Goal: Task Accomplishment & Management: Manage account settings

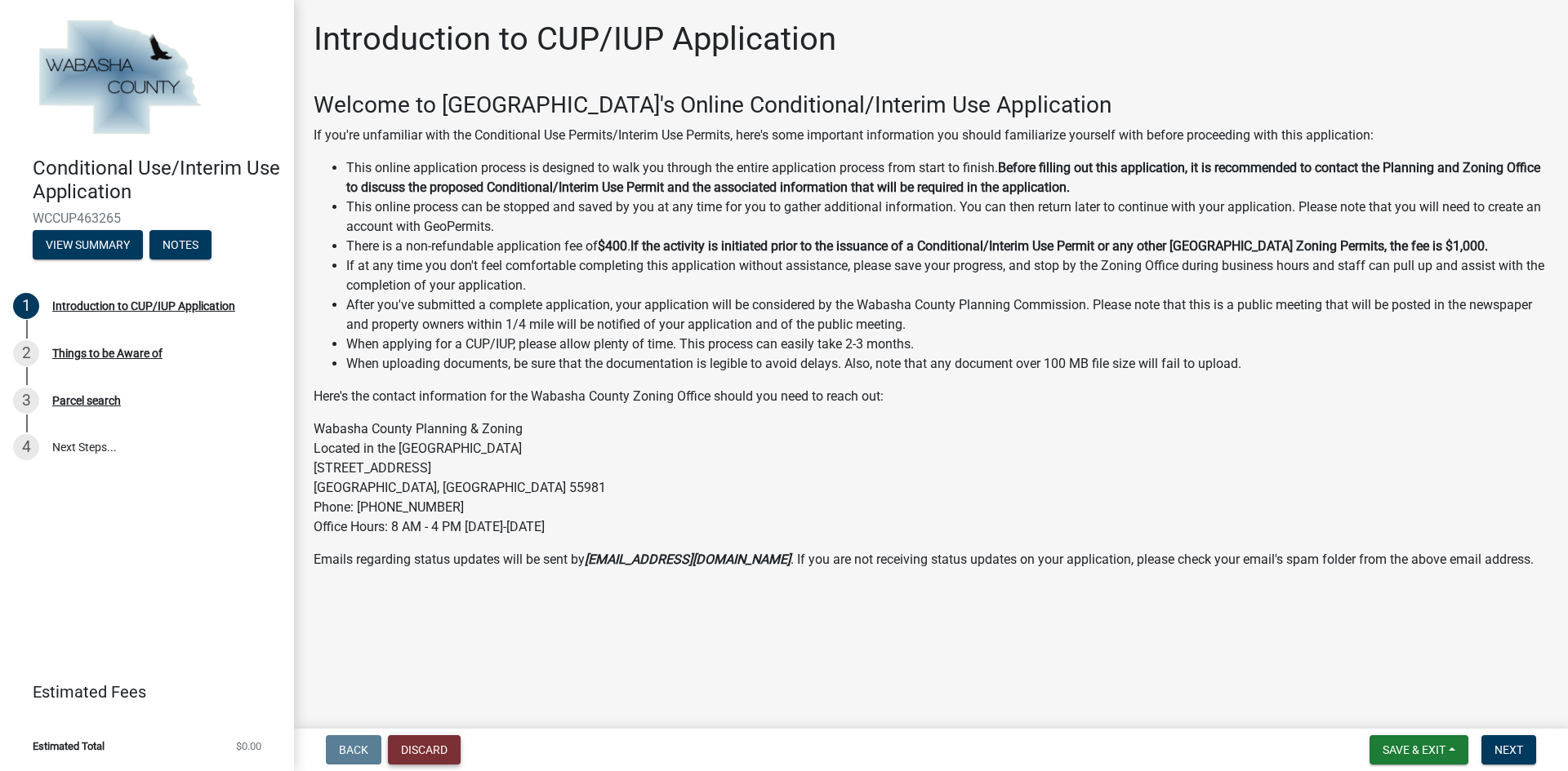
click at [422, 750] on button "Discard" at bounding box center [424, 750] width 73 height 30
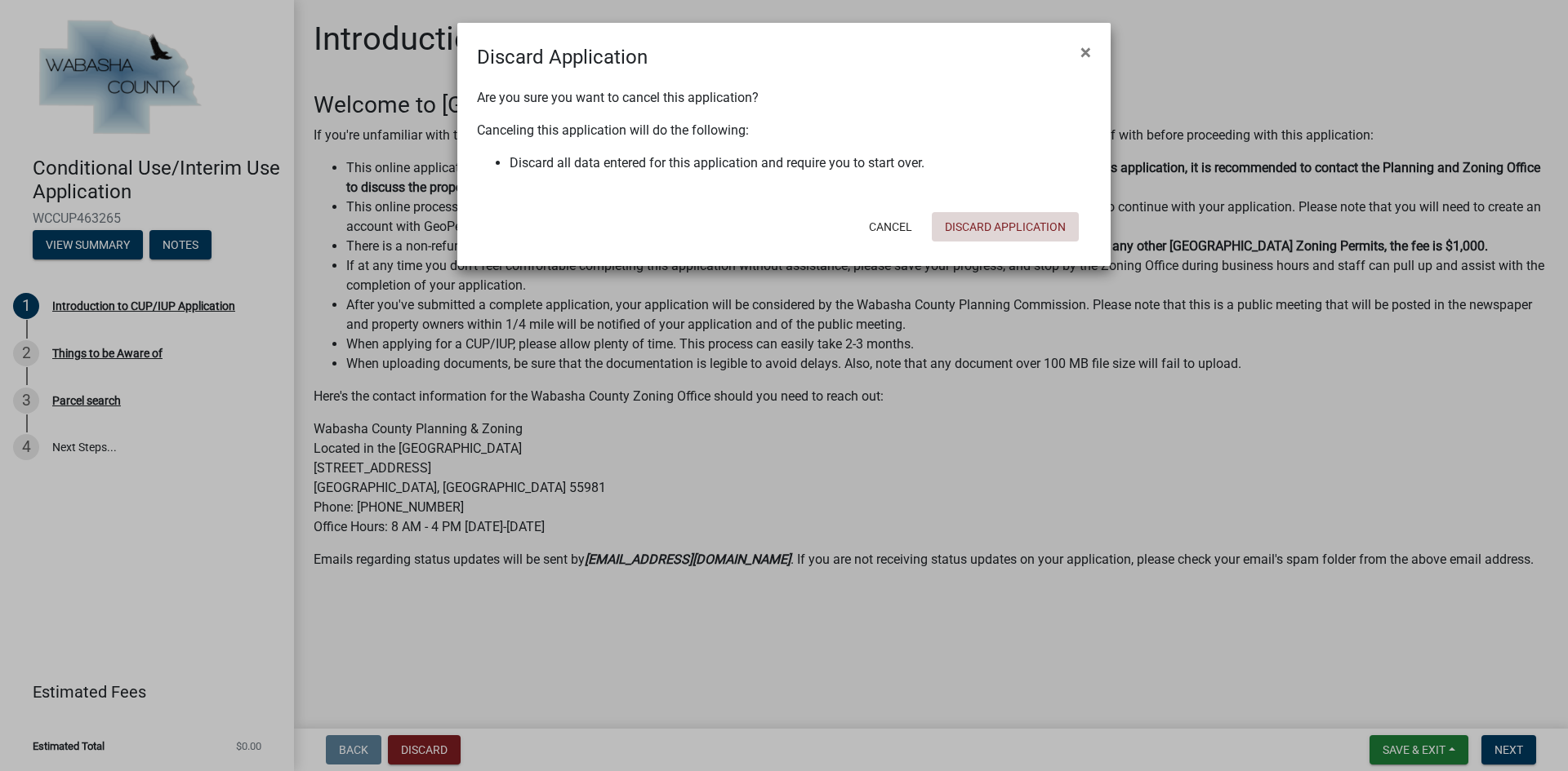
click at [992, 222] on button "Discard Application" at bounding box center [1006, 227] width 147 height 30
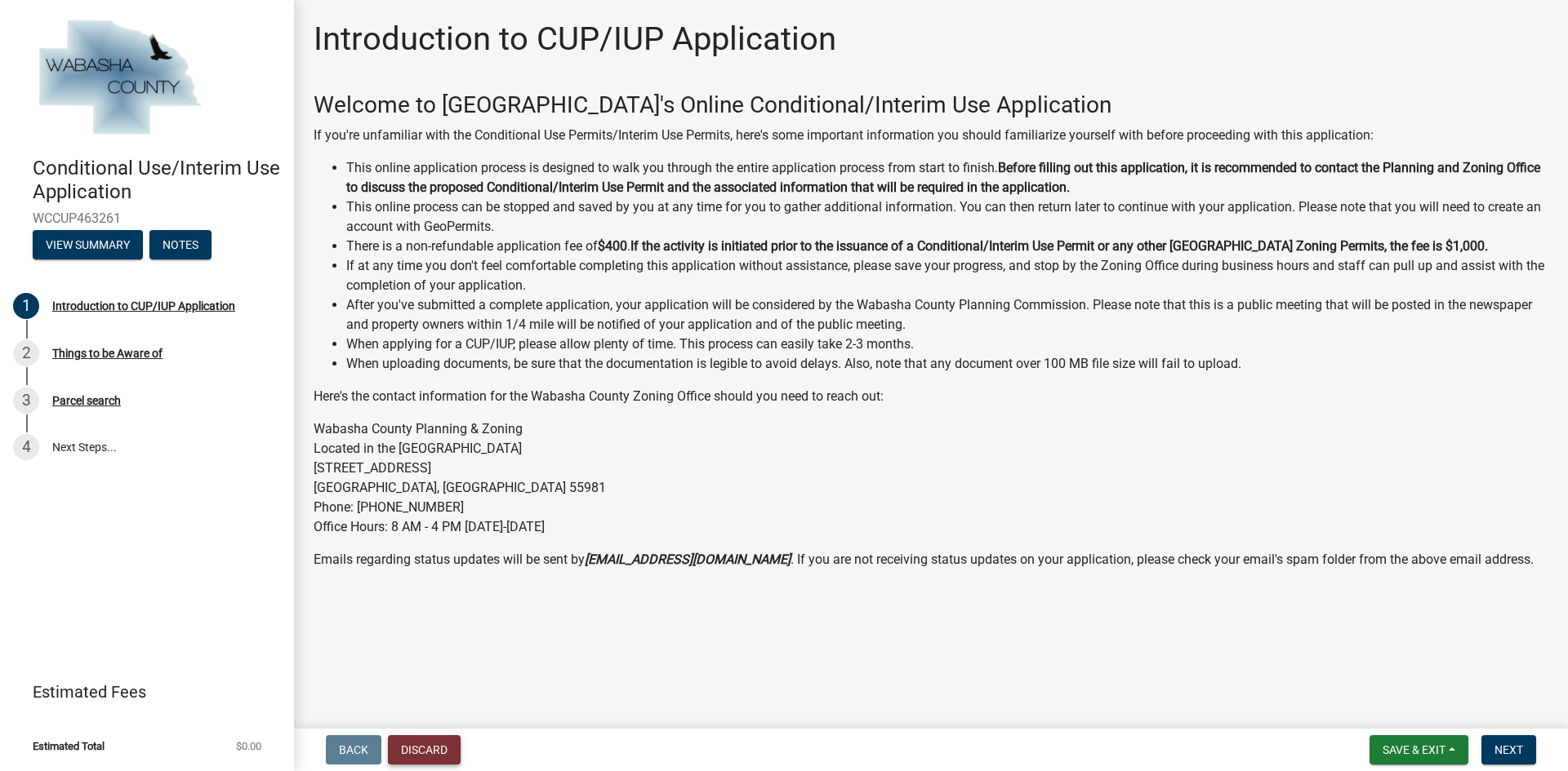
click at [436, 756] on button "Discard" at bounding box center [424, 750] width 73 height 30
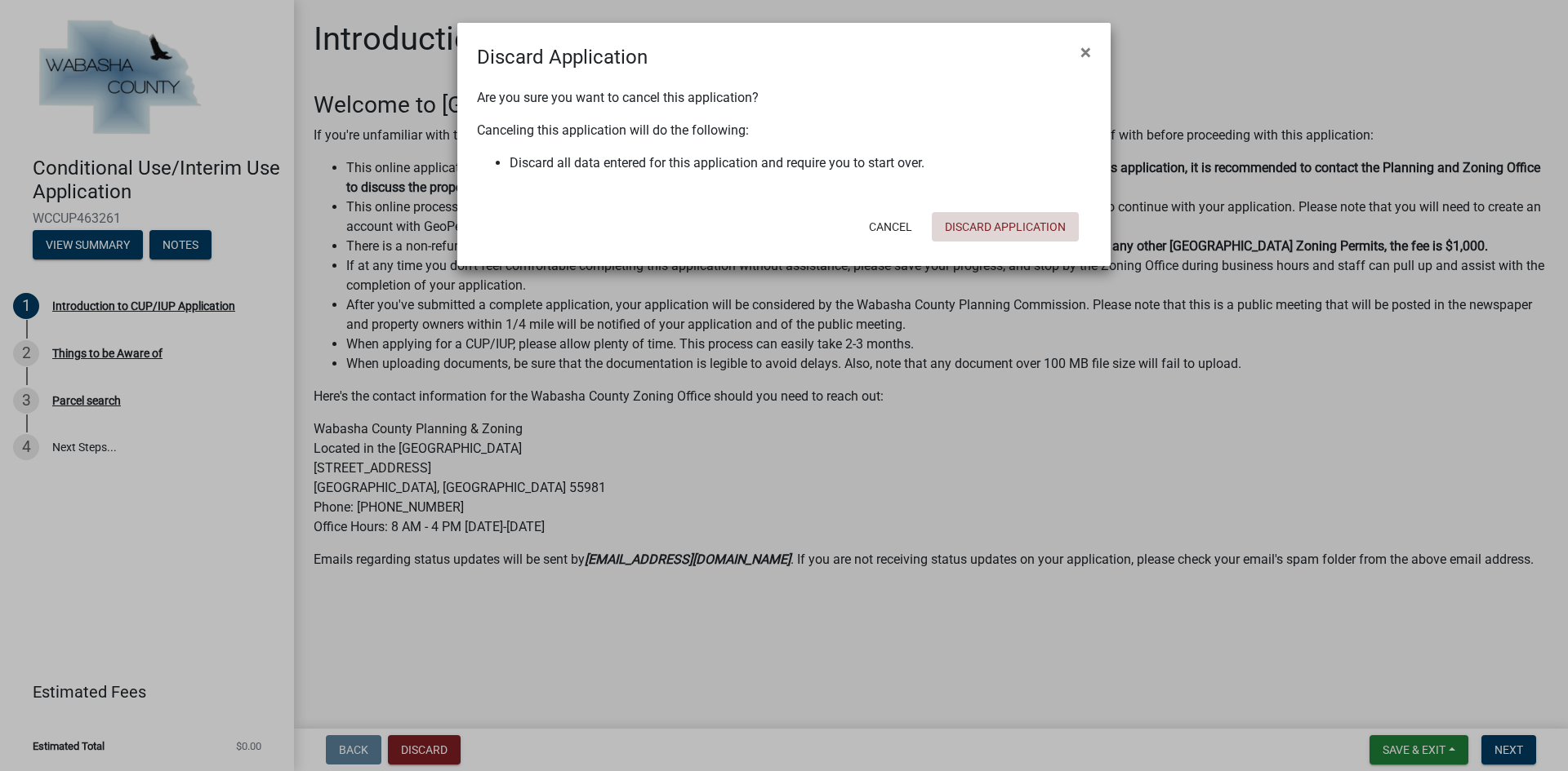
click at [1023, 219] on button "Discard Application" at bounding box center [1006, 227] width 147 height 30
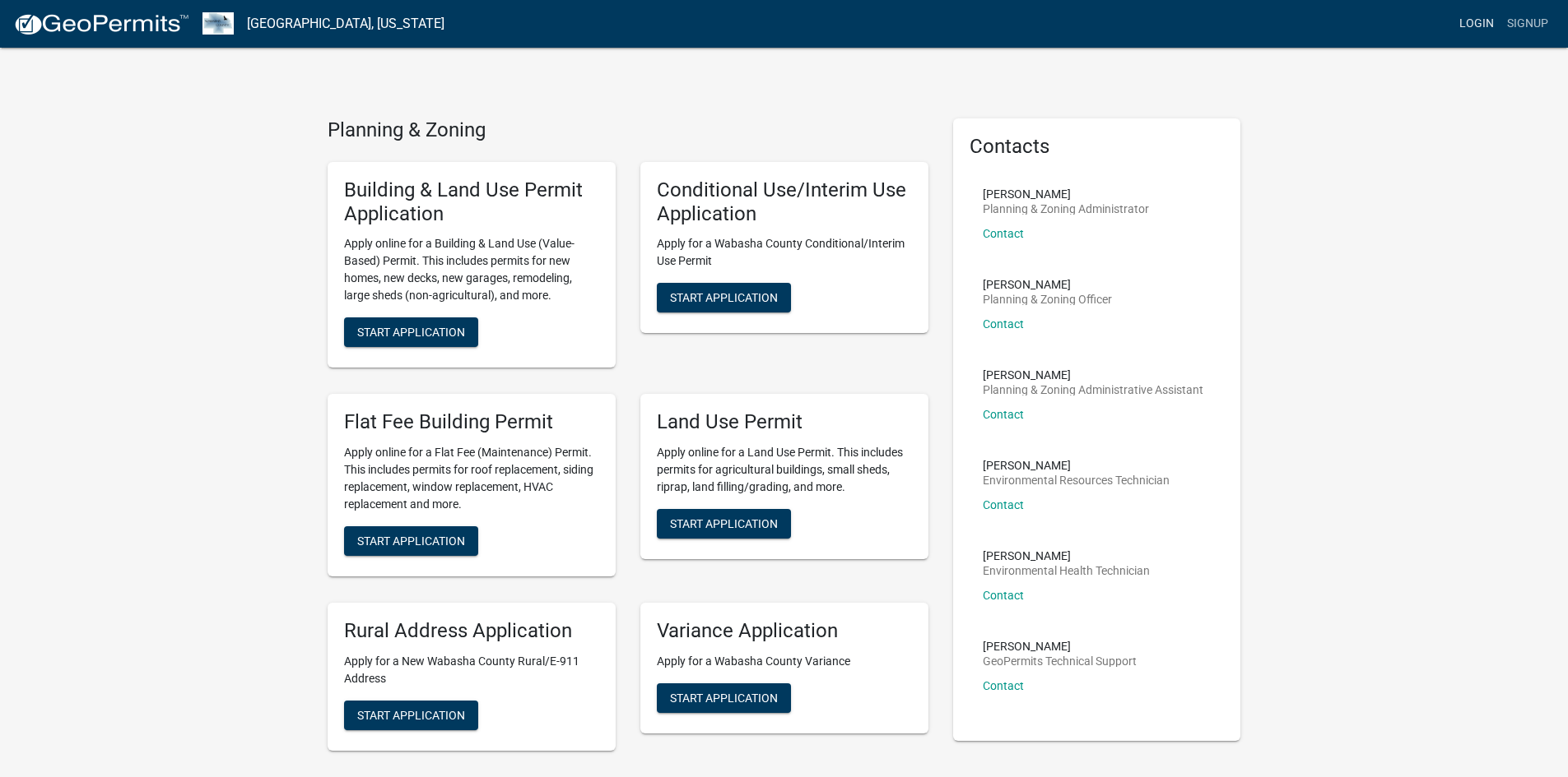
click at [1472, 19] on link "Login" at bounding box center [1476, 23] width 48 height 31
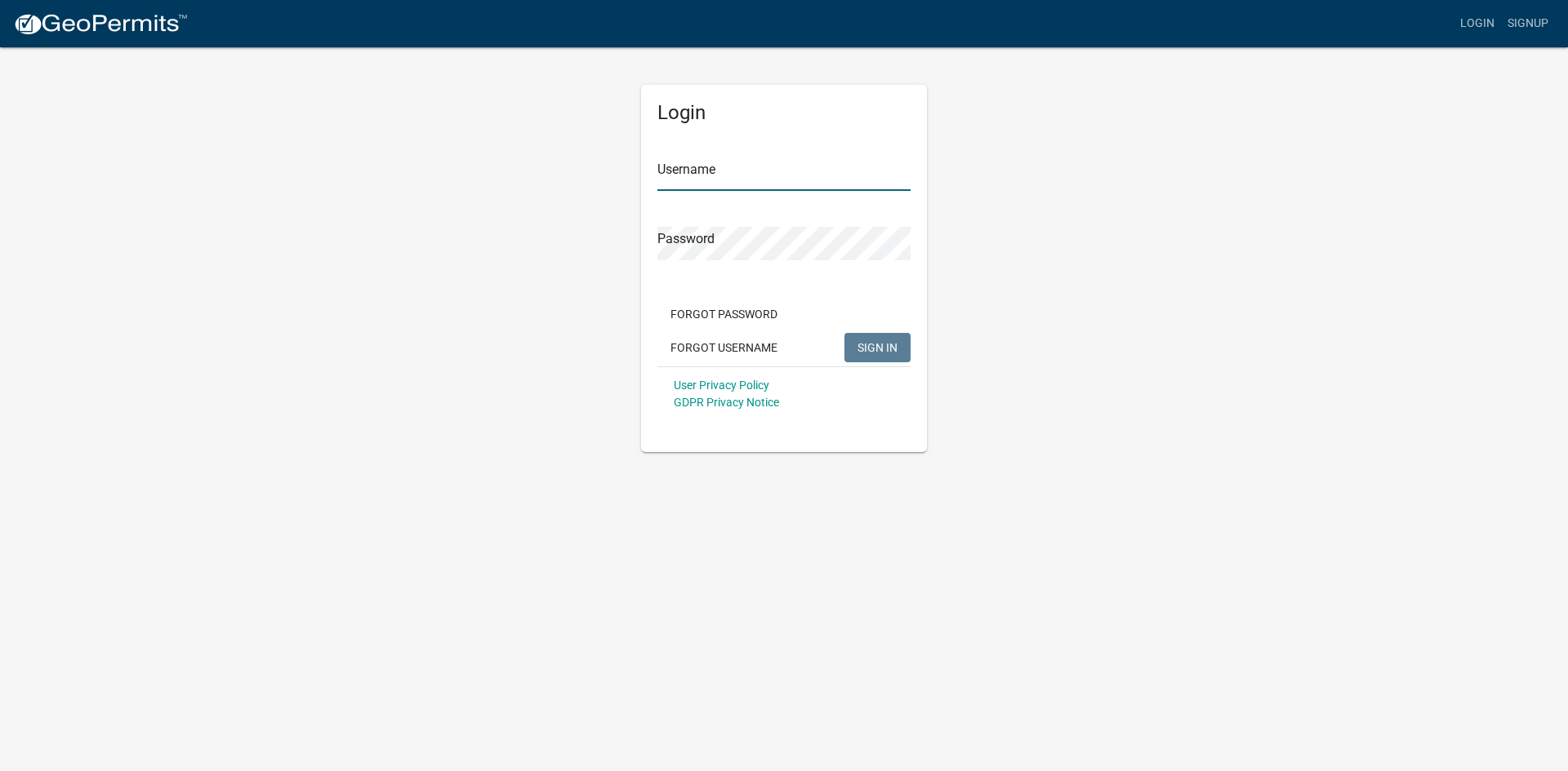
type input "[EMAIL_ADDRESS][DOMAIN_NAME]"
click at [888, 352] on span "SIGN IN" at bounding box center [877, 347] width 40 height 13
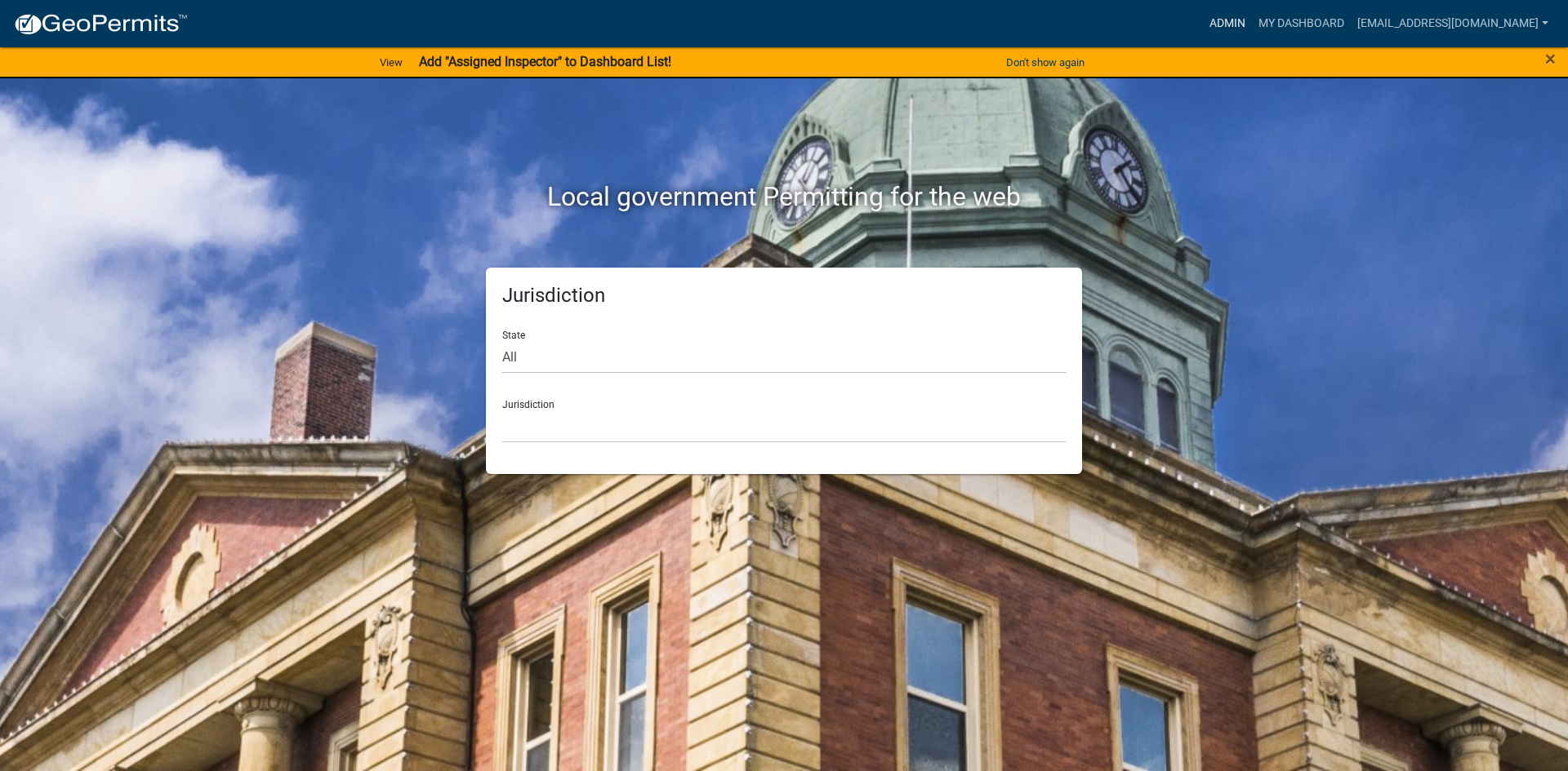
click at [1217, 22] on link "Admin" at bounding box center [1227, 23] width 49 height 31
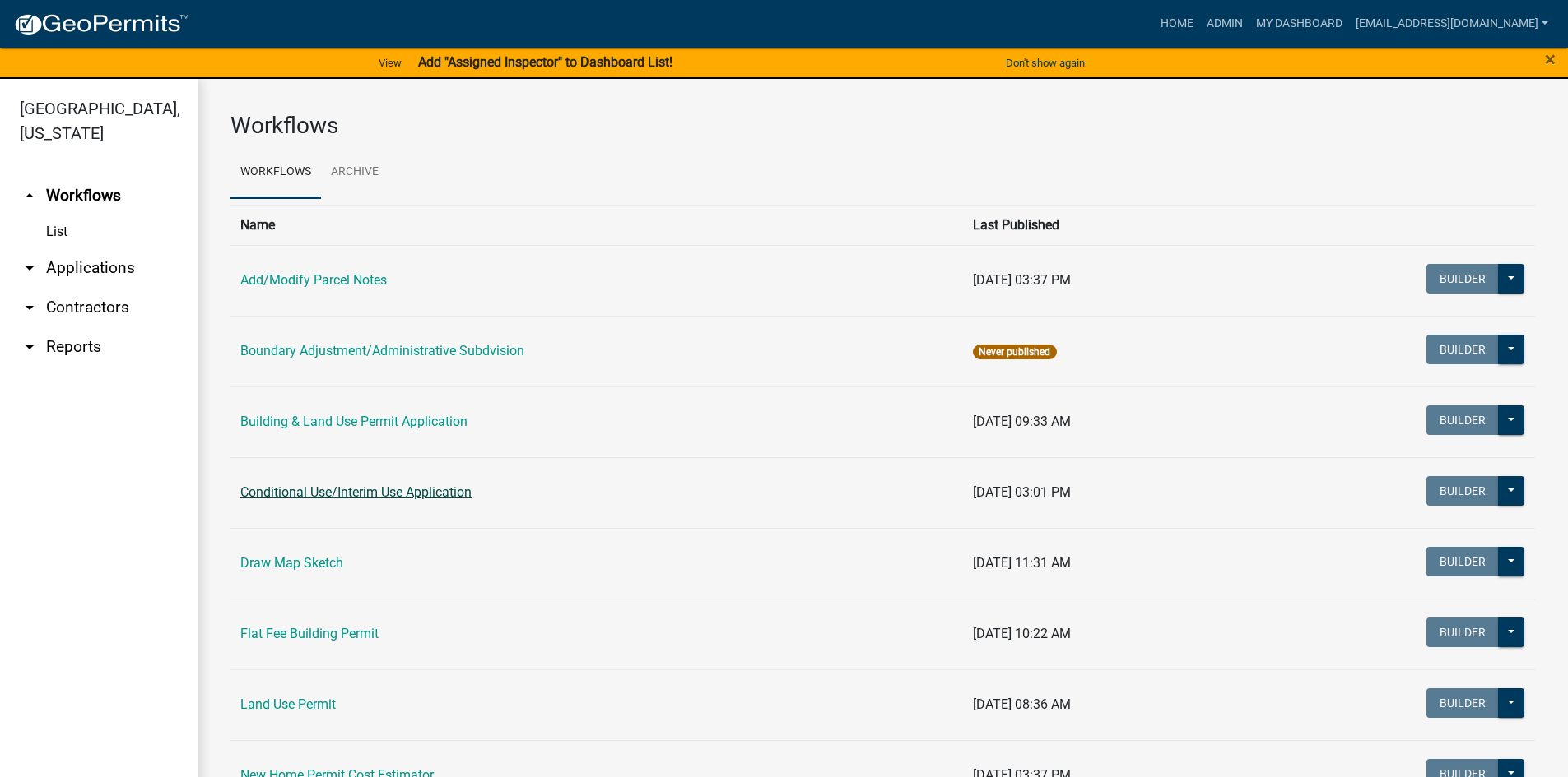
click at [367, 496] on link "Conditional Use/Interim Use Application" at bounding box center [356, 492] width 231 height 16
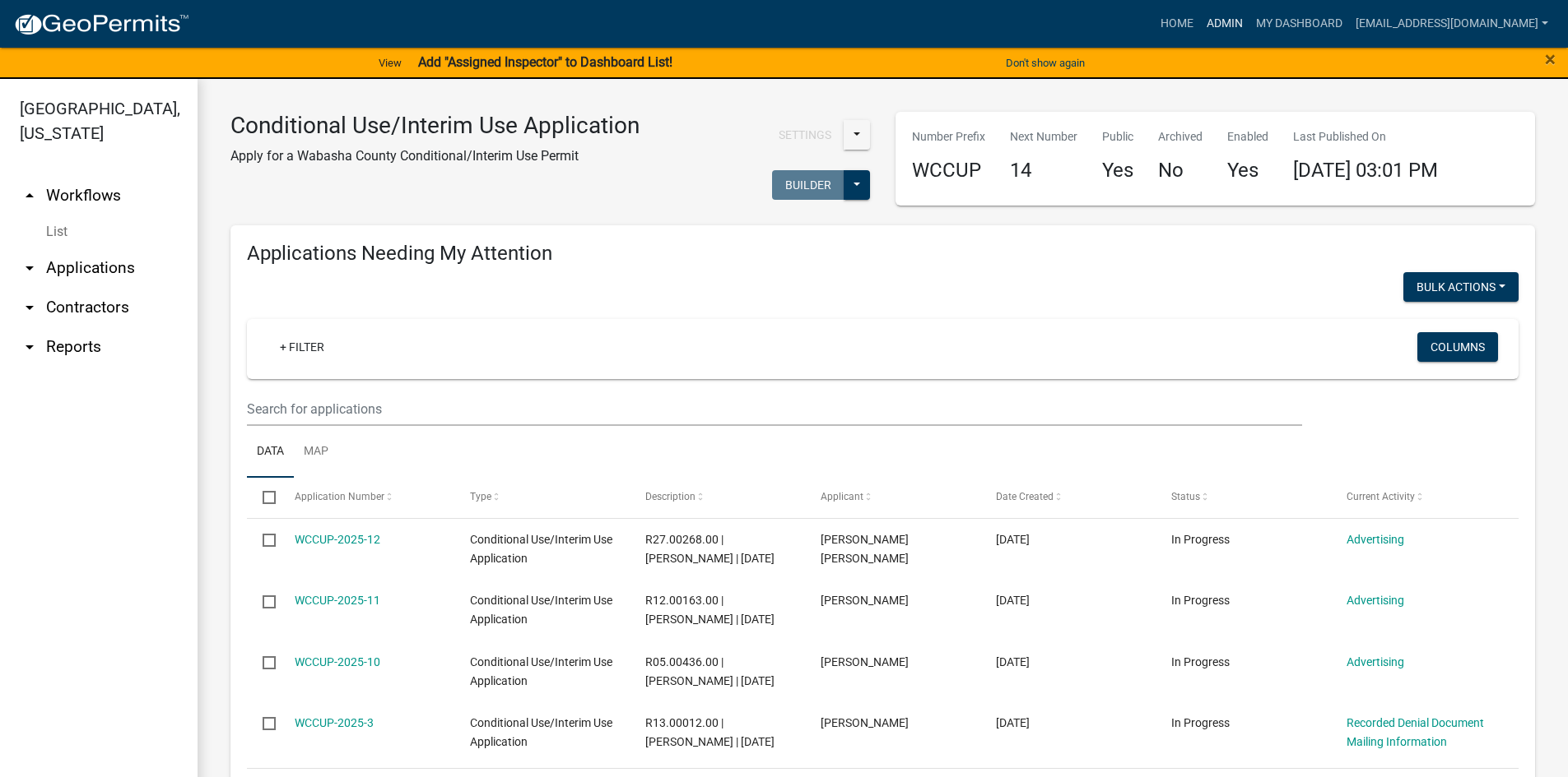
click at [1218, 24] on link "Admin" at bounding box center [1224, 23] width 50 height 31
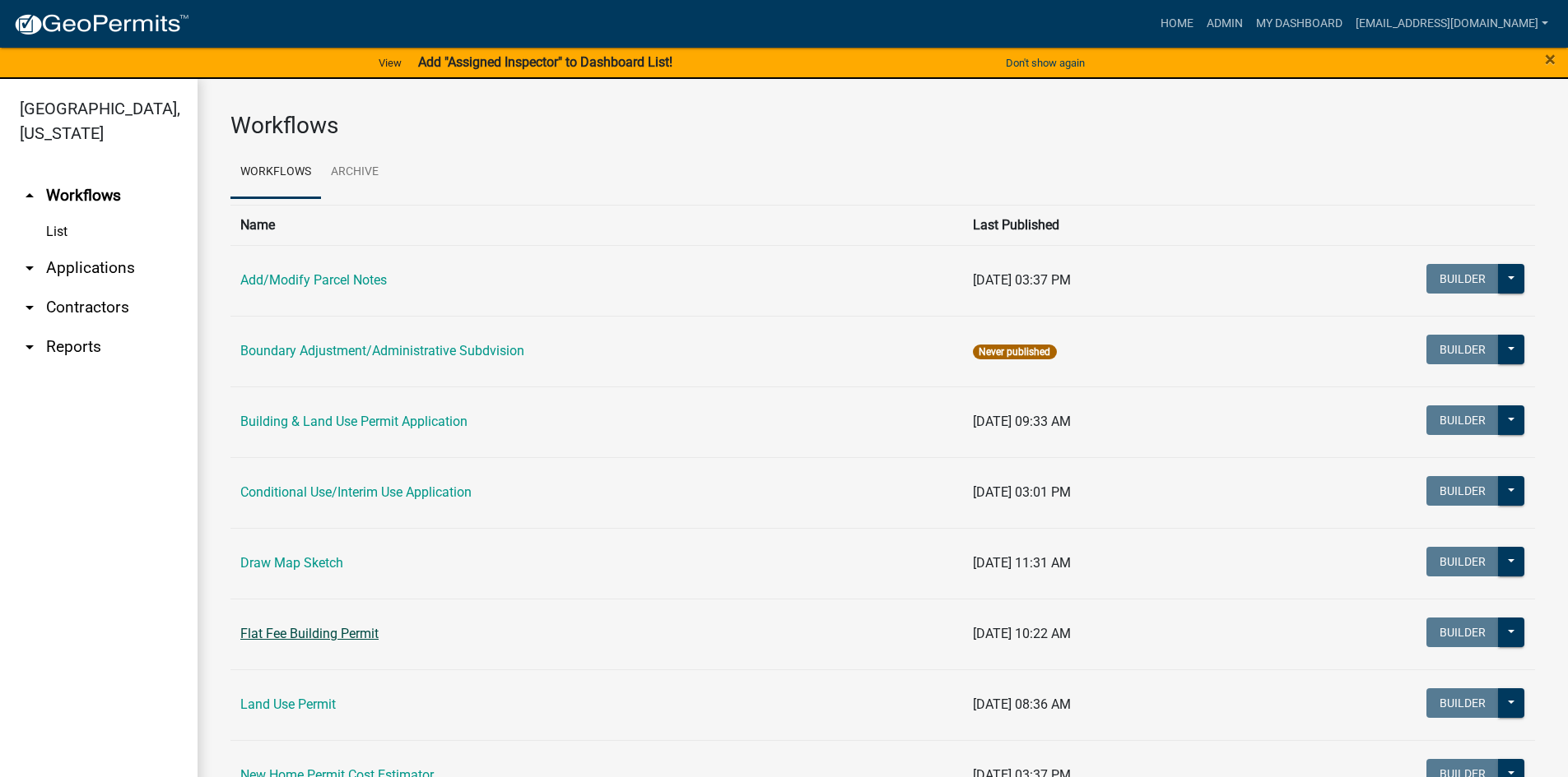
click at [315, 631] on link "Flat Fee Building Permit" at bounding box center [309, 633] width 138 height 16
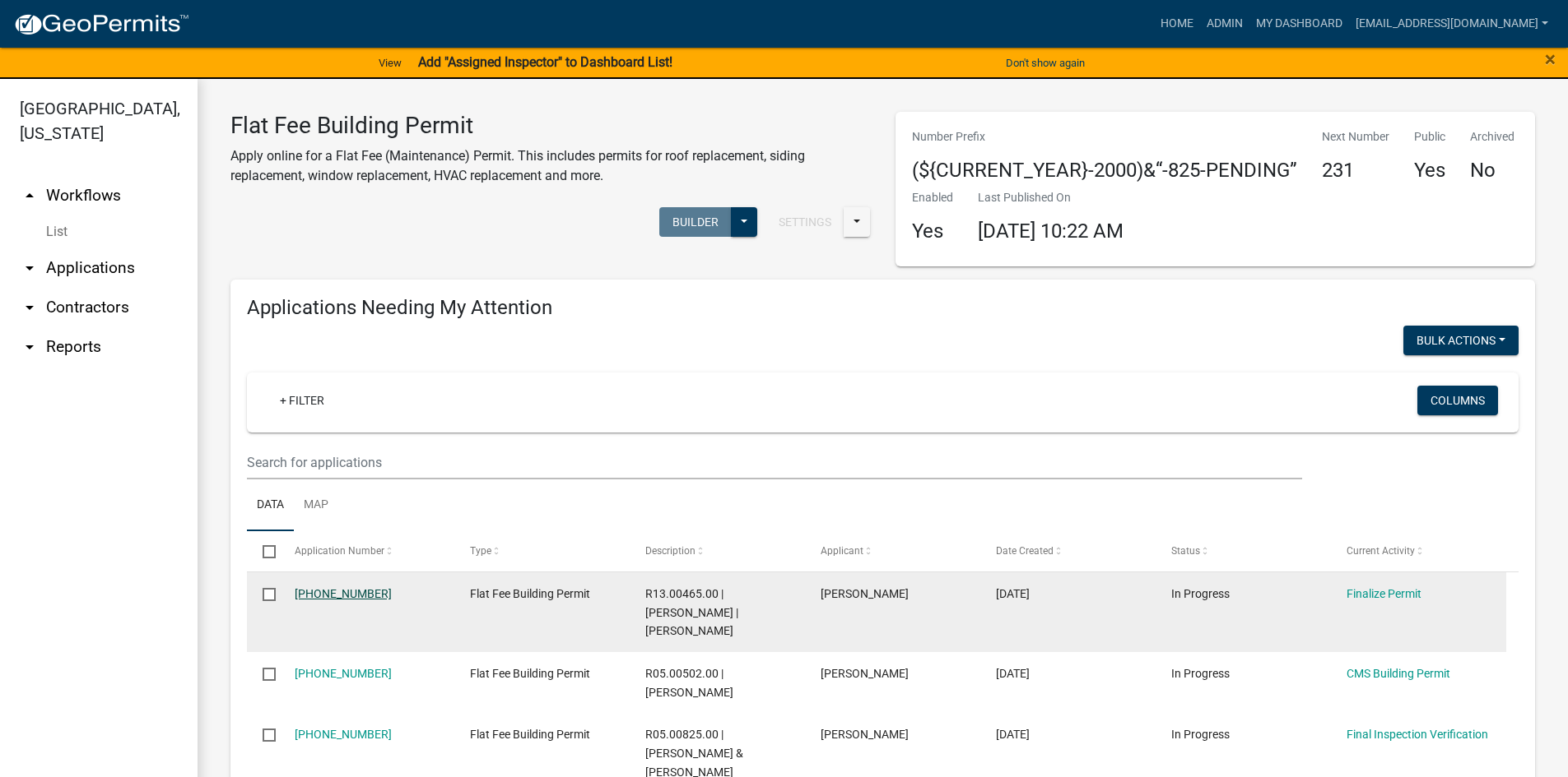
click at [331, 591] on link "[PHONE_NUMBER]" at bounding box center [342, 594] width 97 height 13
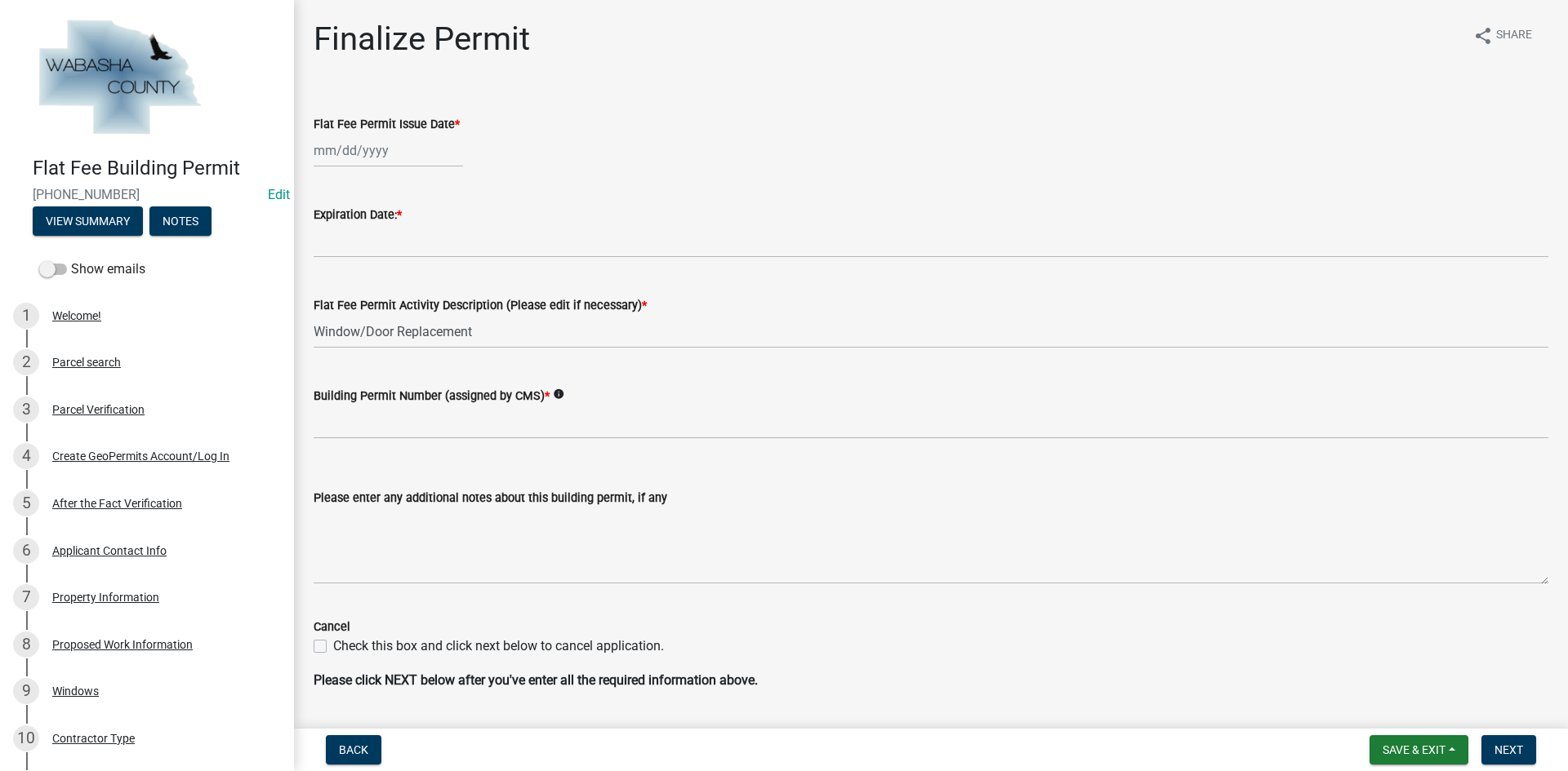
click at [406, 156] on div at bounding box center [388, 151] width 149 height 34
select select "8"
click at [382, 285] on div "13" at bounding box center [382, 290] width 26 height 26
type input "[DATE]"
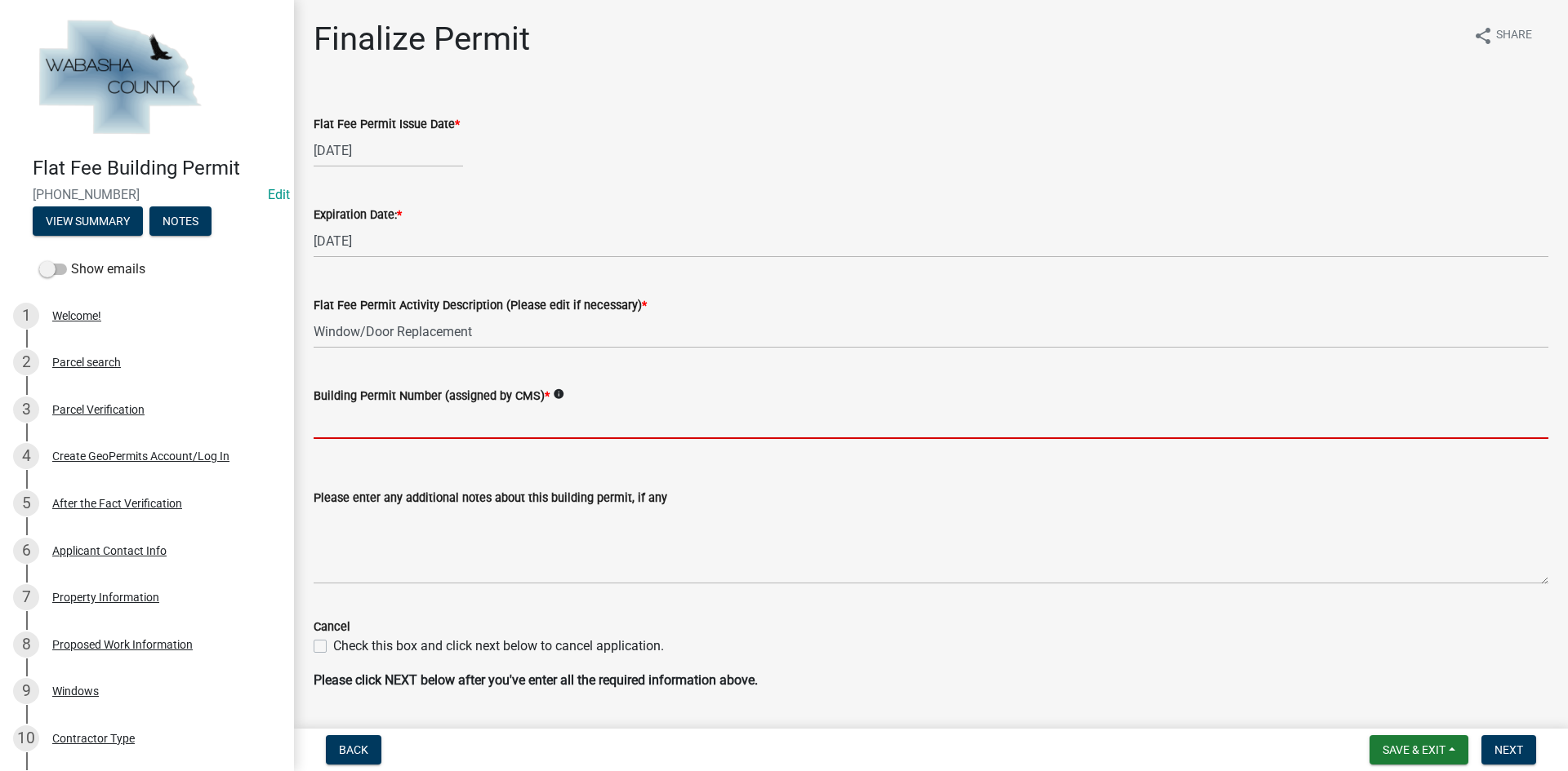
click at [398, 423] on input "Building Permit Number (assigned by CMS) *" at bounding box center [931, 422] width 1235 height 34
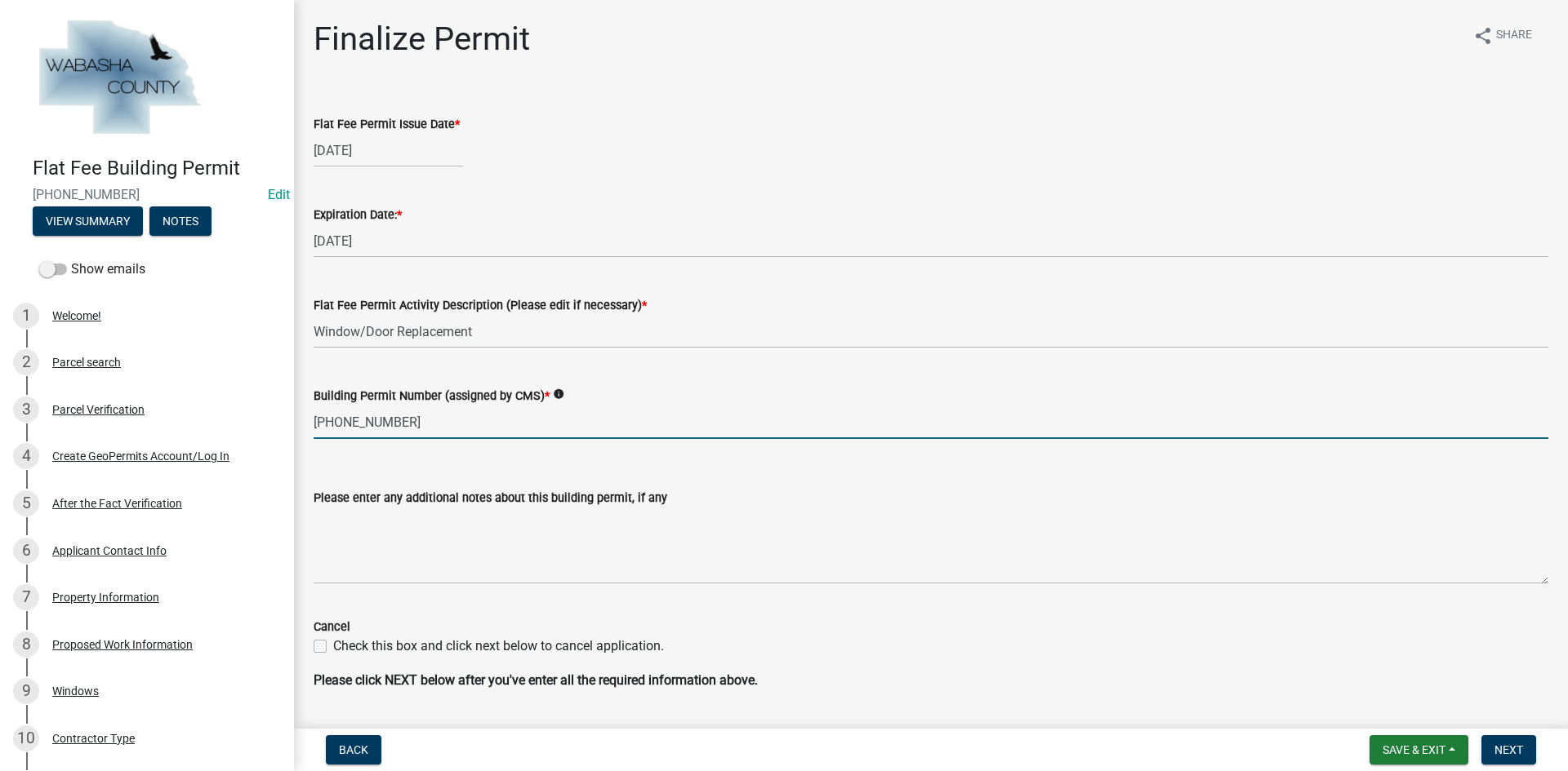
type input "[PHONE_NUMBER]"
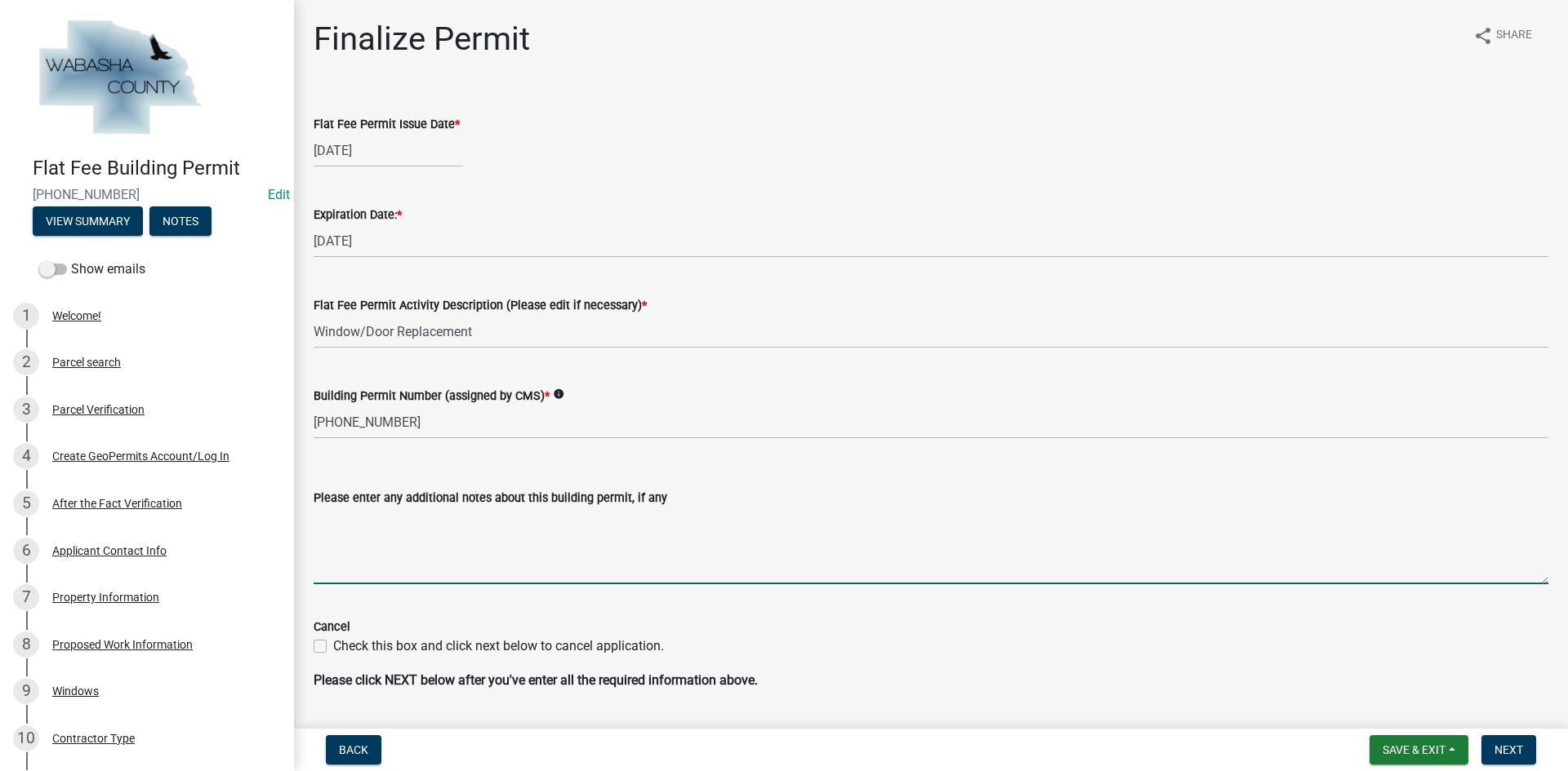
scroll to position [45, 0]
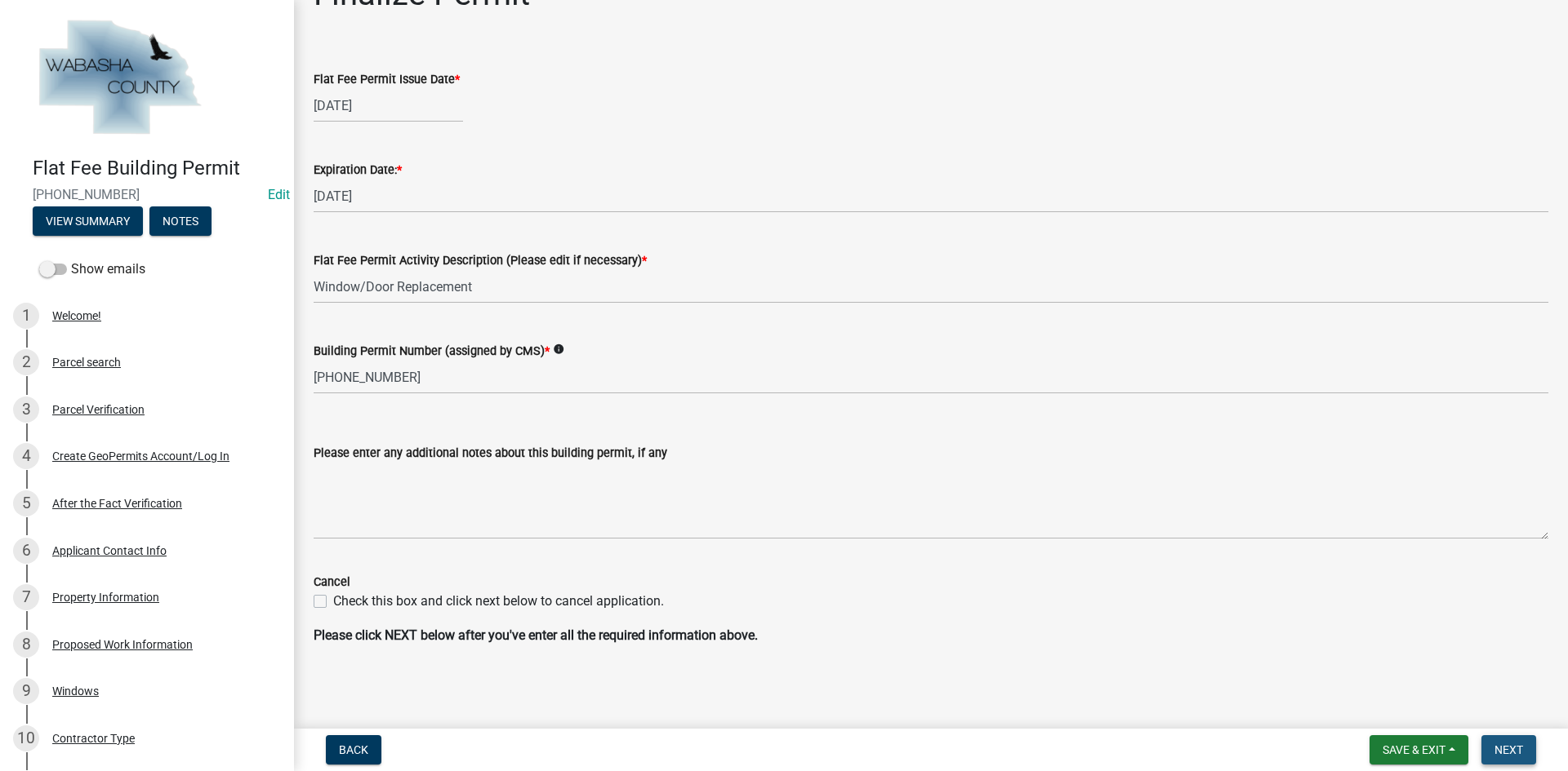
click at [1529, 751] on button "Next" at bounding box center [1508, 750] width 55 height 30
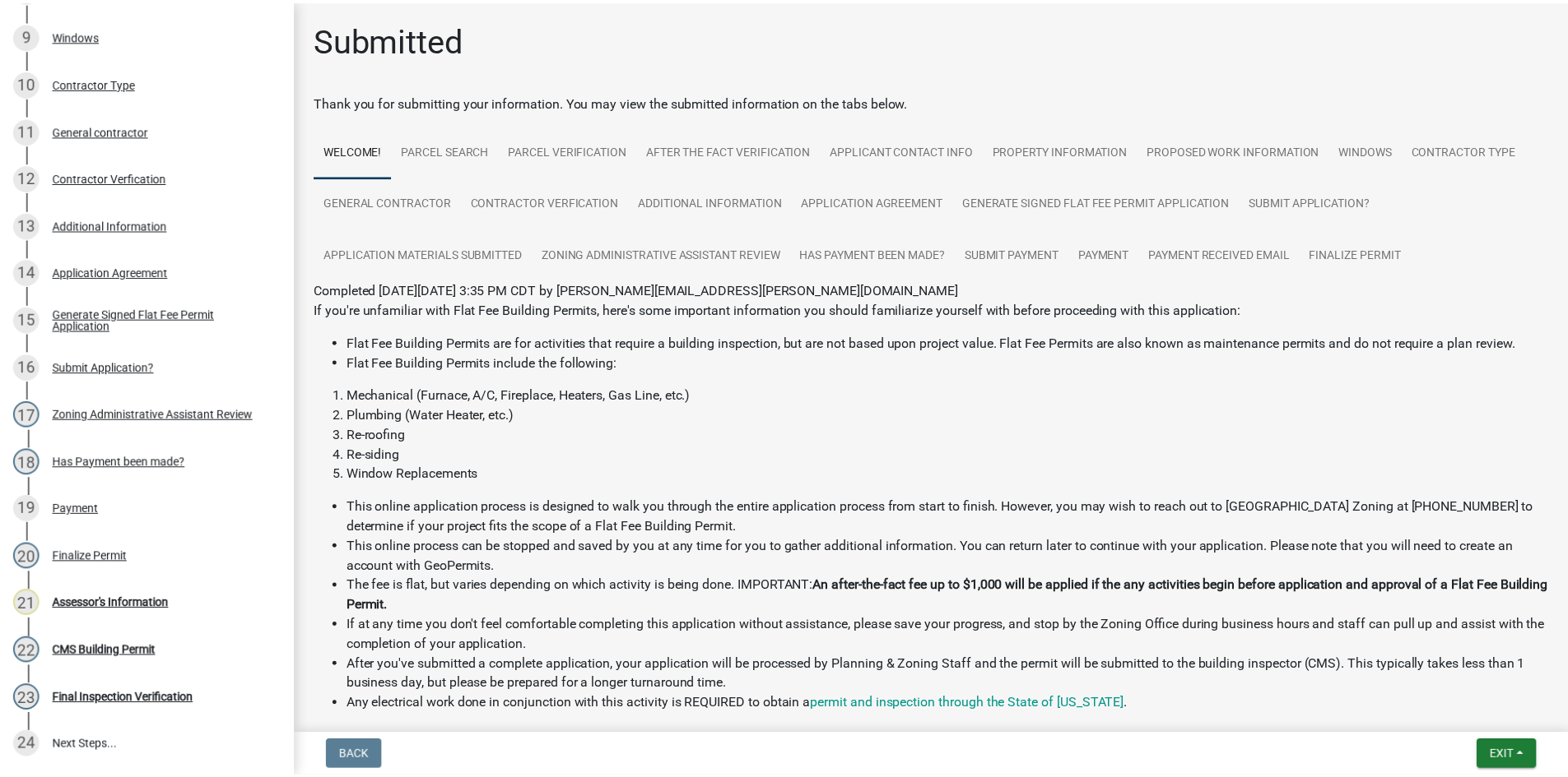
scroll to position [822, 0]
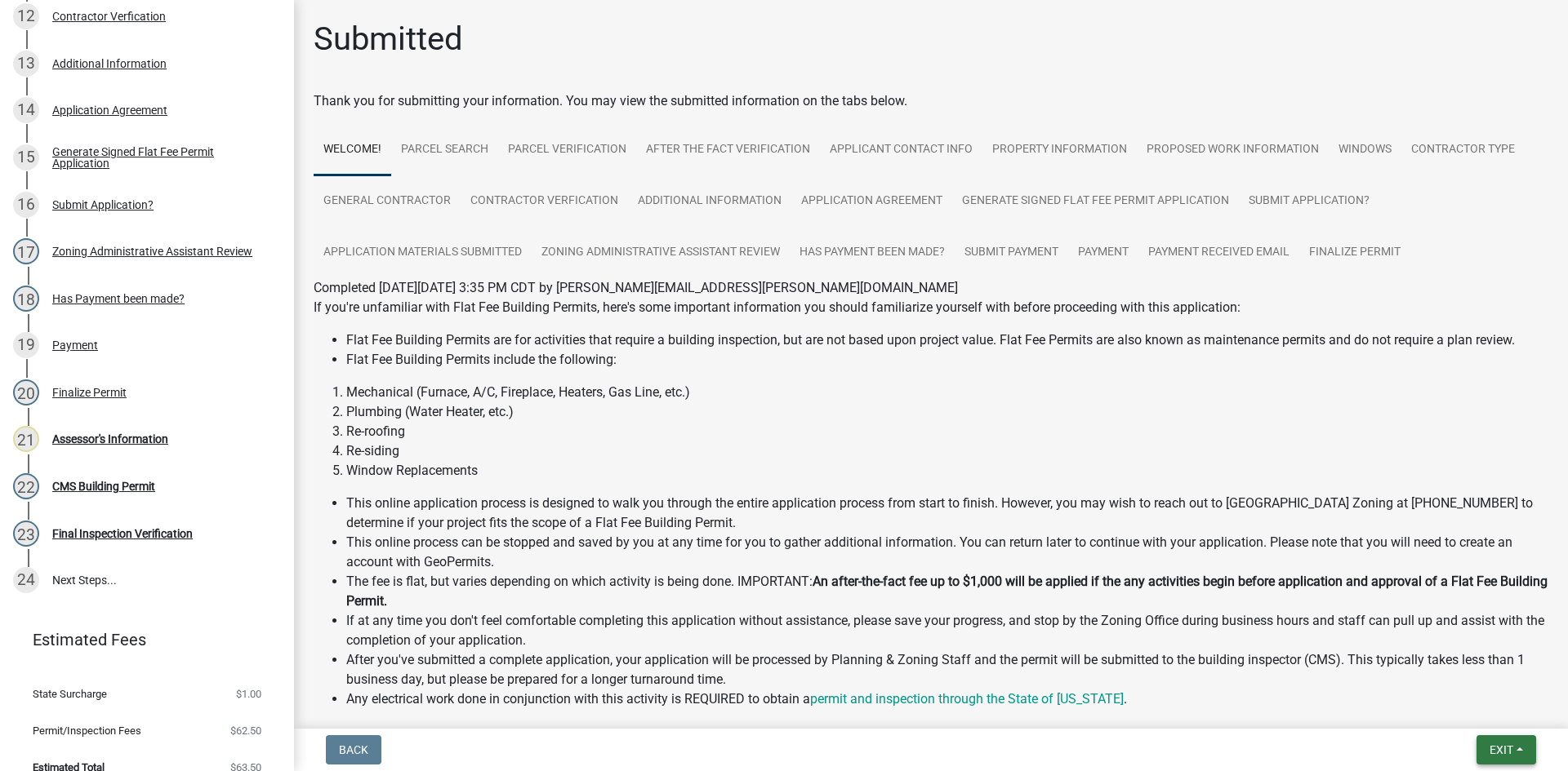
click at [1487, 755] on button "Exit" at bounding box center [1506, 750] width 60 height 30
click at [1479, 709] on button "Save & Exit" at bounding box center [1471, 708] width 131 height 39
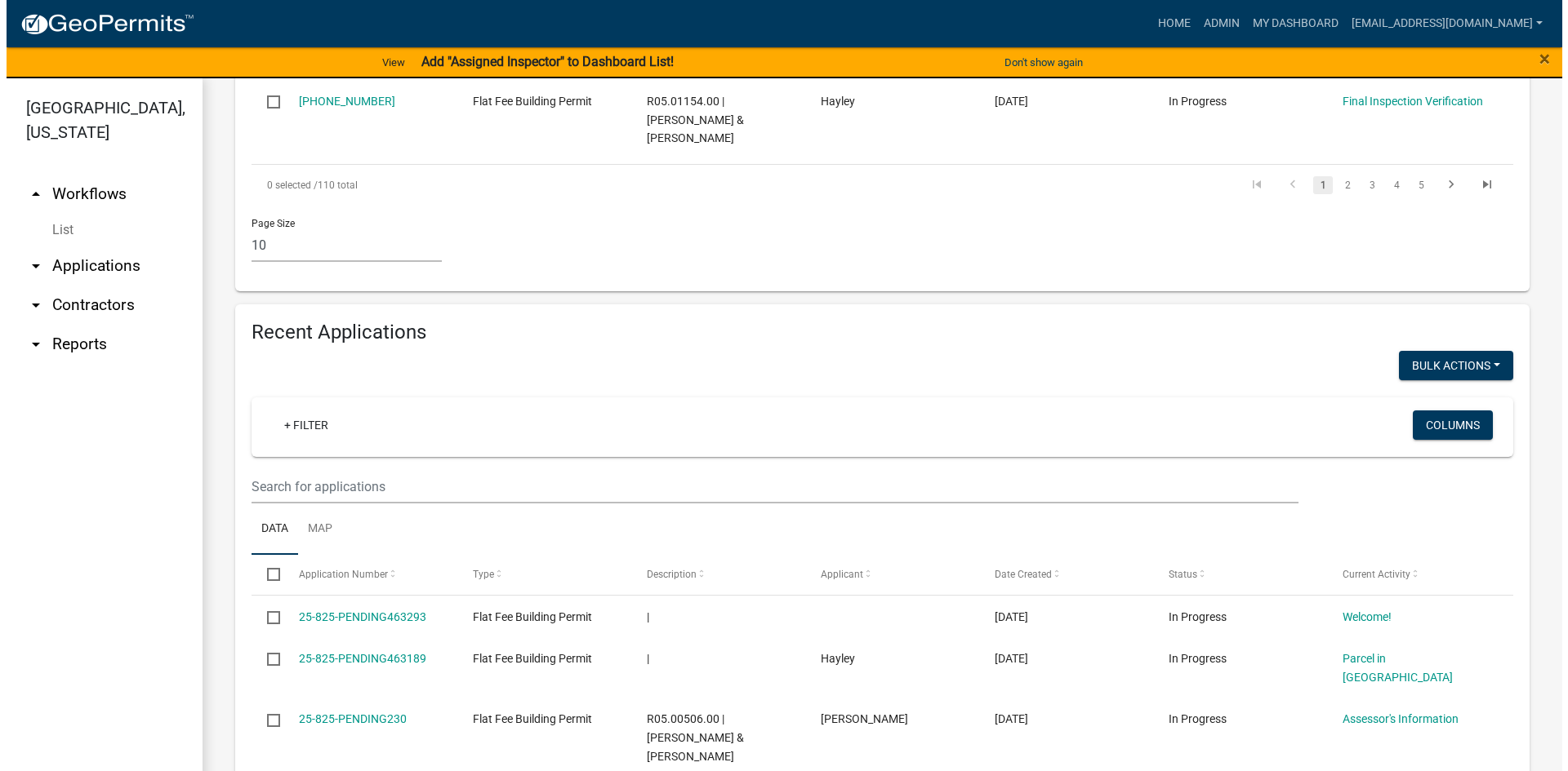
scroll to position [1306, 0]
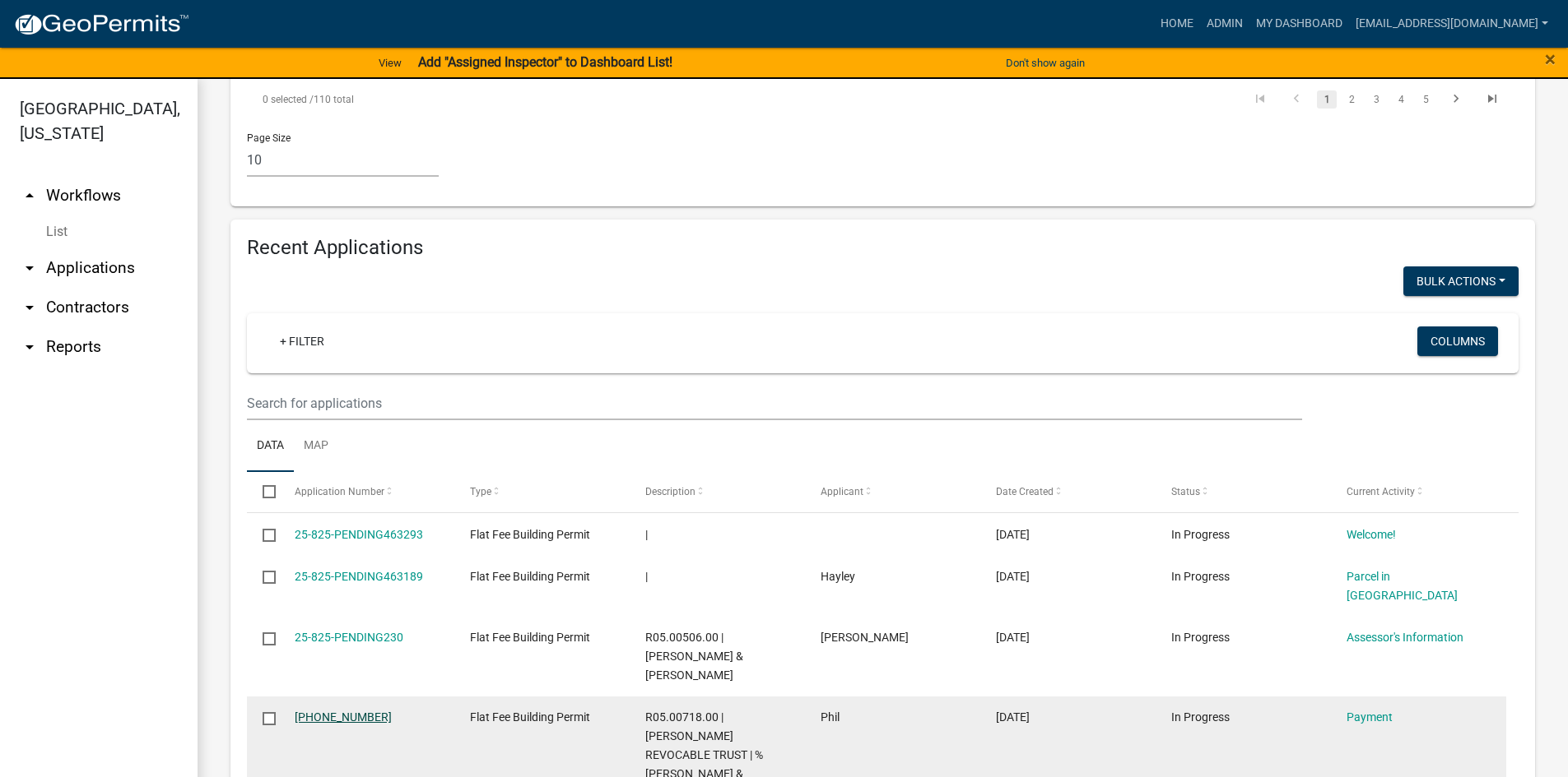
click at [327, 710] on link "[PHONE_NUMBER]" at bounding box center [342, 717] width 97 height 13
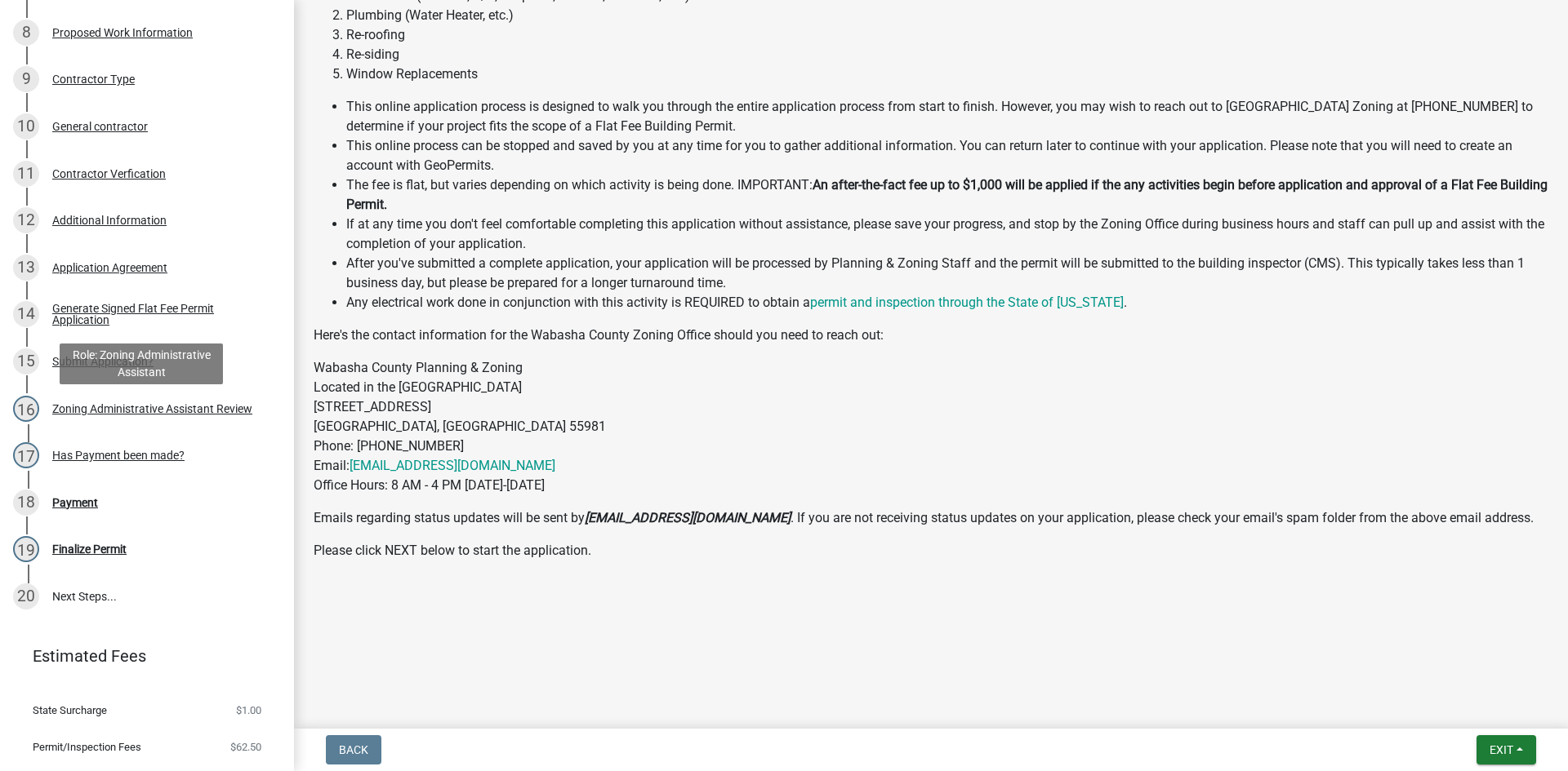
scroll to position [650, 0]
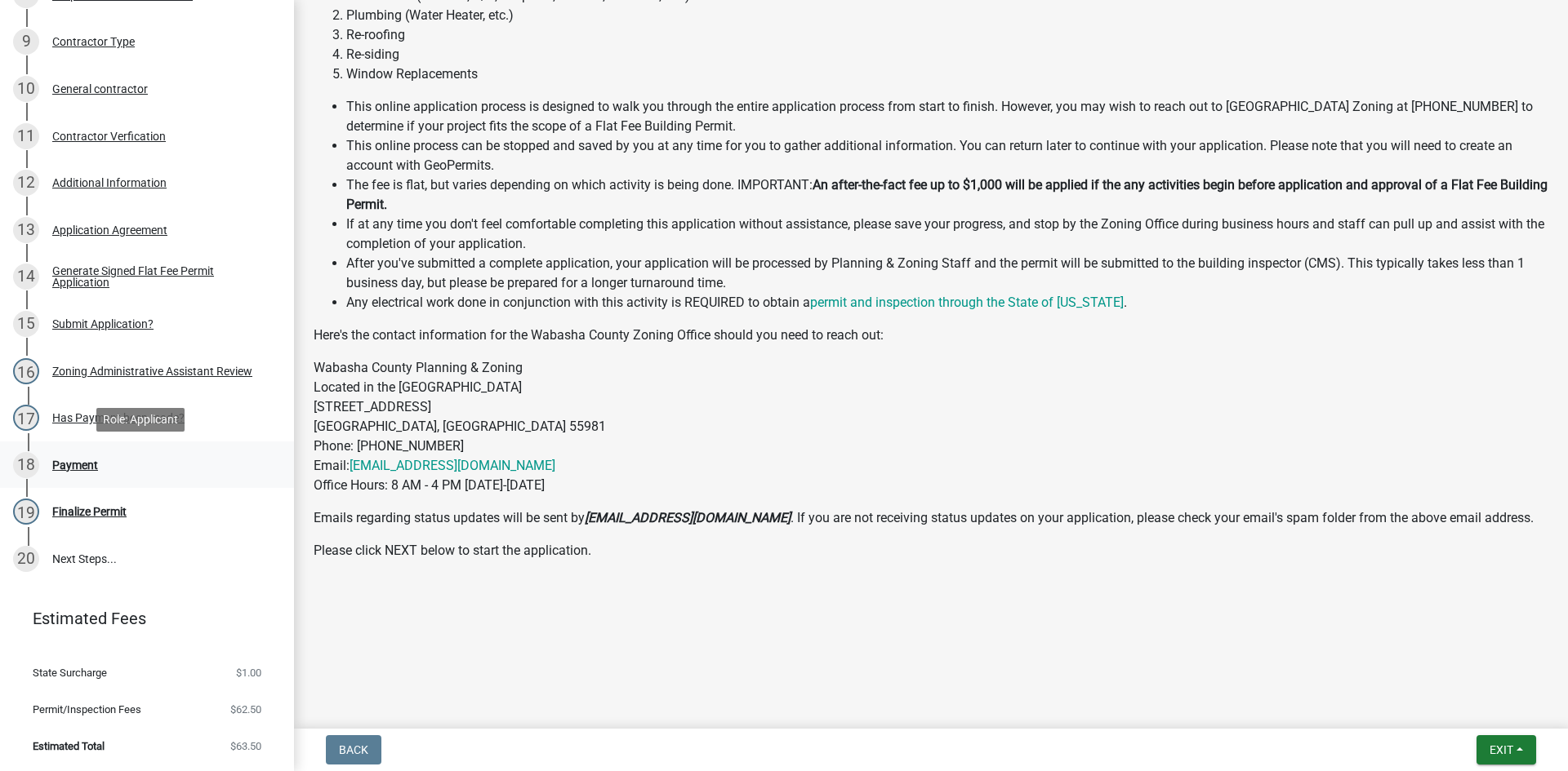
click at [88, 466] on div "Payment" at bounding box center [75, 465] width 46 height 11
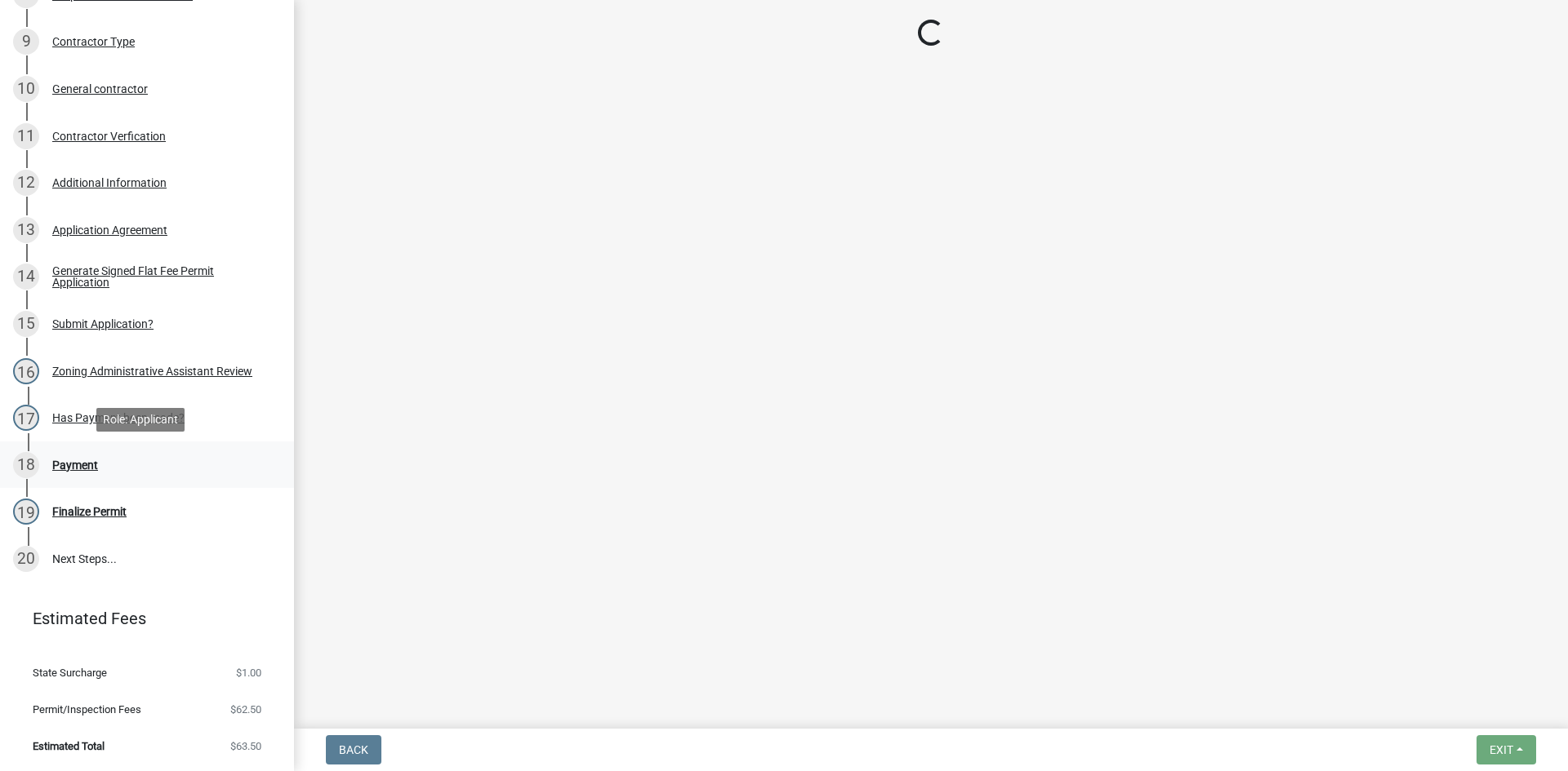
scroll to position [0, 0]
select select "3: 3"
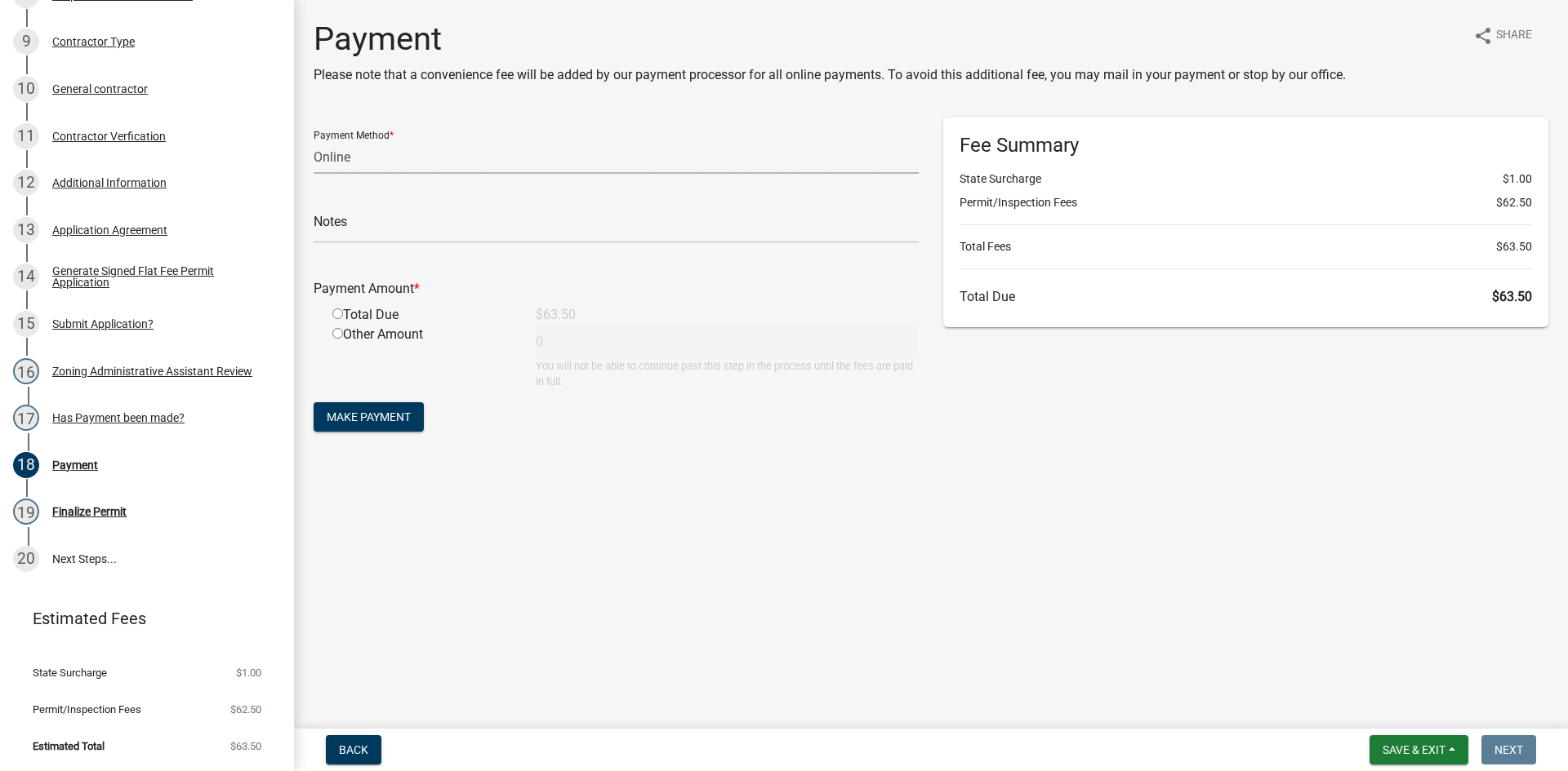
click at [393, 151] on select "Credit Card POS Check Cash Online" at bounding box center [616, 158] width 605 height 34
click at [313, 141] on select "Credit Card POS Check Cash Online" at bounding box center [616, 158] width 605 height 34
click at [338, 311] on input "radio" at bounding box center [337, 313] width 10 height 10
radio input "true"
type input "63.5"
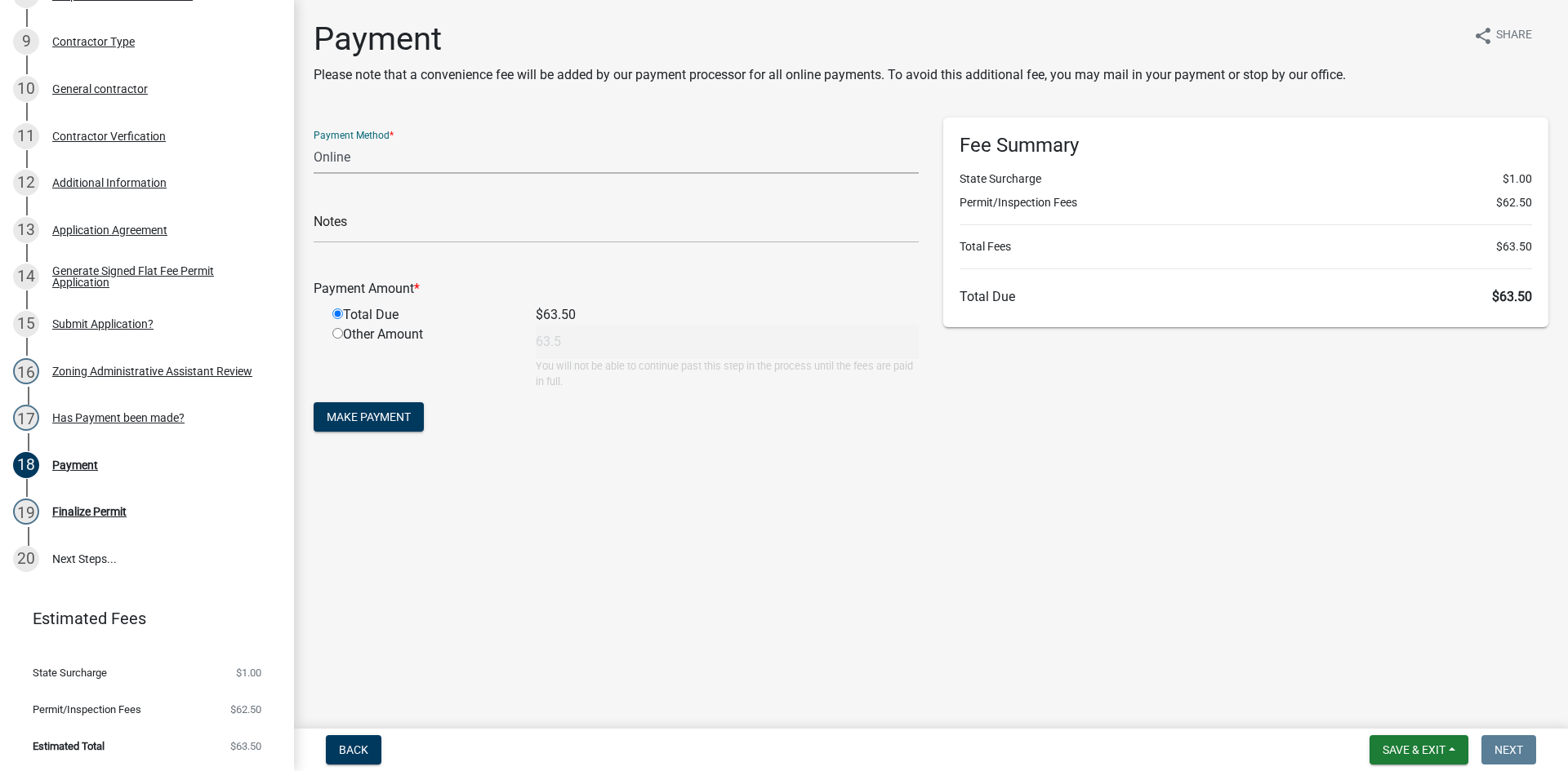
click at [404, 154] on select "Credit Card POS Check Cash Online" at bounding box center [616, 158] width 605 height 34
select select "2: 1"
click at [313, 141] on select "Credit Card POS Check Cash Online" at bounding box center [616, 158] width 605 height 34
click at [382, 415] on span "Make Payment" at bounding box center [368, 417] width 84 height 13
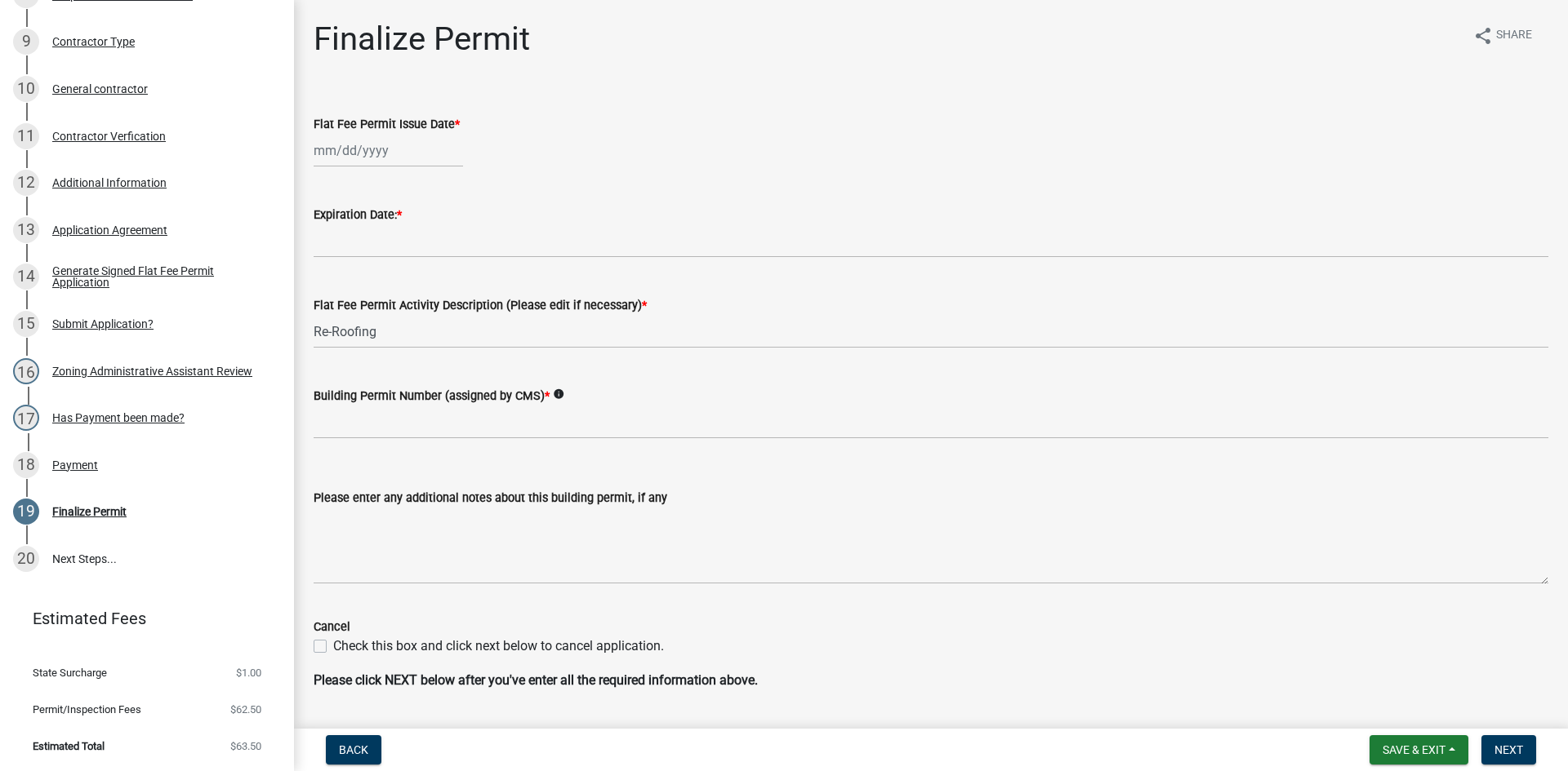
select select "8"
click at [424, 155] on div "Feb Mar Apr May Jun [DATE] Aug Sep Oct Nov [DATE] 2026 Mo Tu We Th Fr Sa Su 28 …" at bounding box center [388, 151] width 149 height 34
click at [382, 285] on div "13" at bounding box center [382, 290] width 26 height 26
type input "[DATE]"
click at [379, 358] on wm-data-entity-input "Flat Fee Permit Activity Description (Please edit if necessary) * Re-Roofing" at bounding box center [931, 317] width 1235 height 90
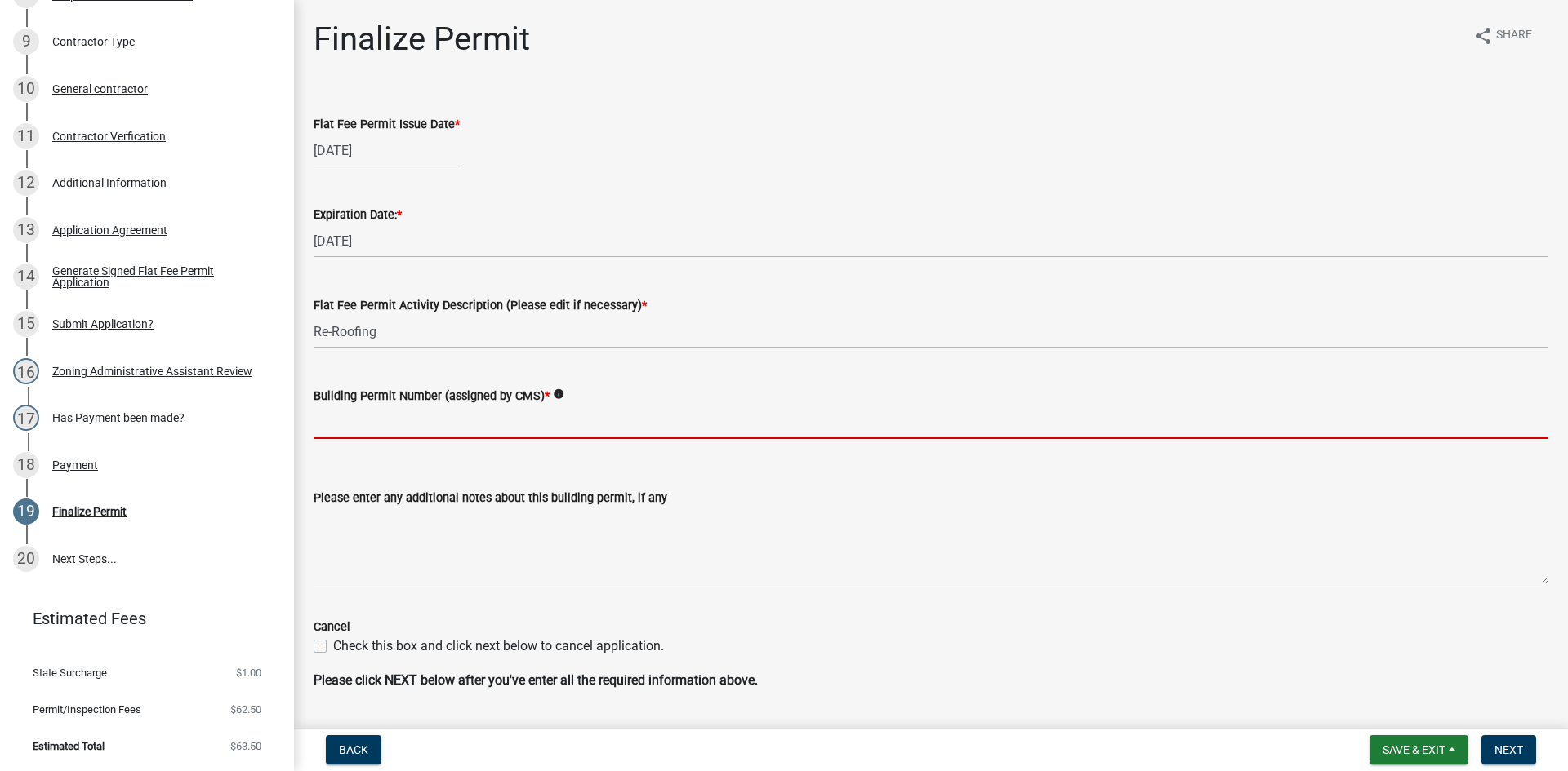
click at [381, 416] on input "Building Permit Number (assigned by CMS) *" at bounding box center [931, 422] width 1235 height 34
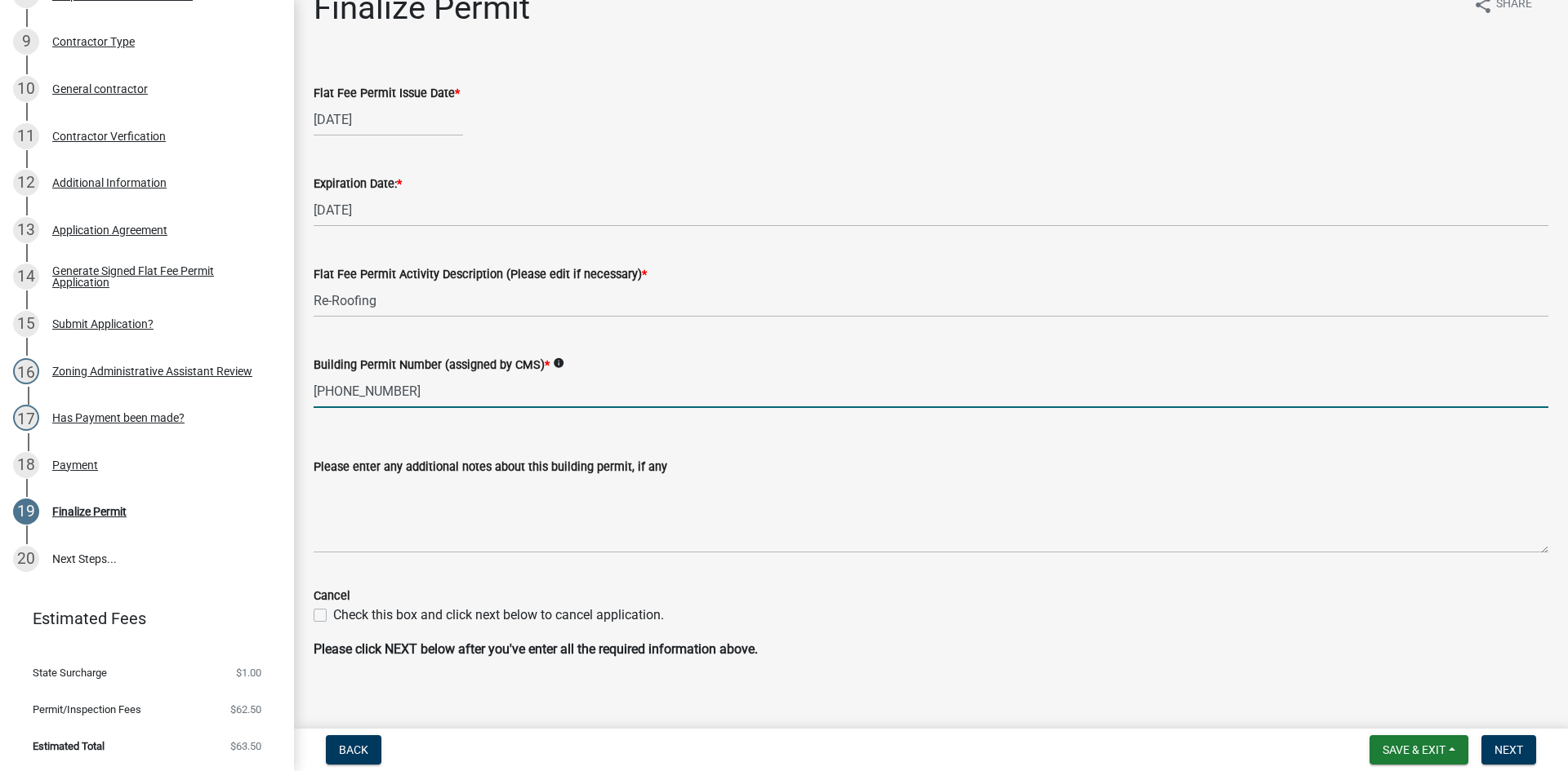
scroll to position [45, 0]
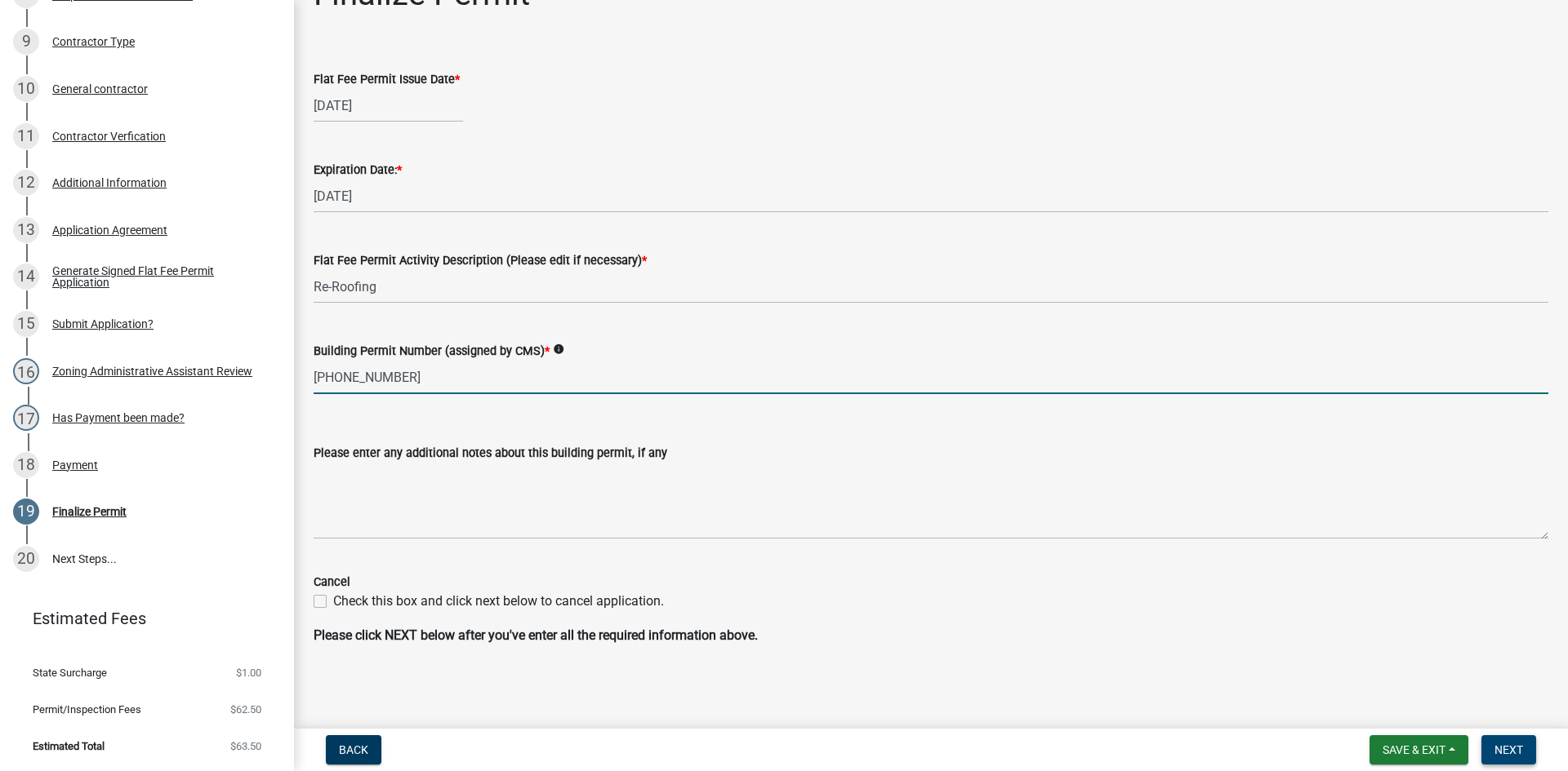
type input "[PHONE_NUMBER]"
click at [1519, 756] on span "Next" at bounding box center [1508, 750] width 29 height 13
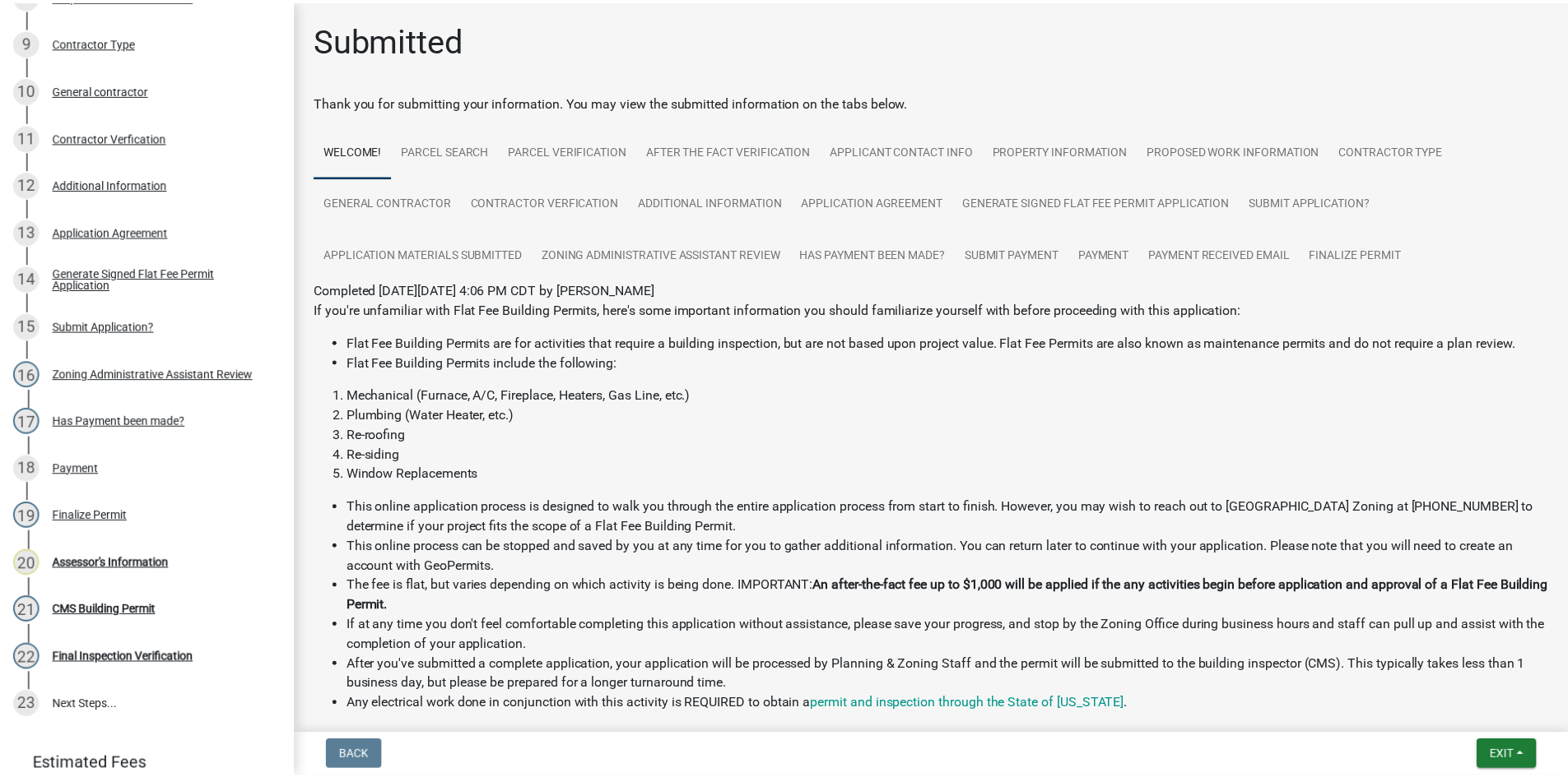
scroll to position [796, 0]
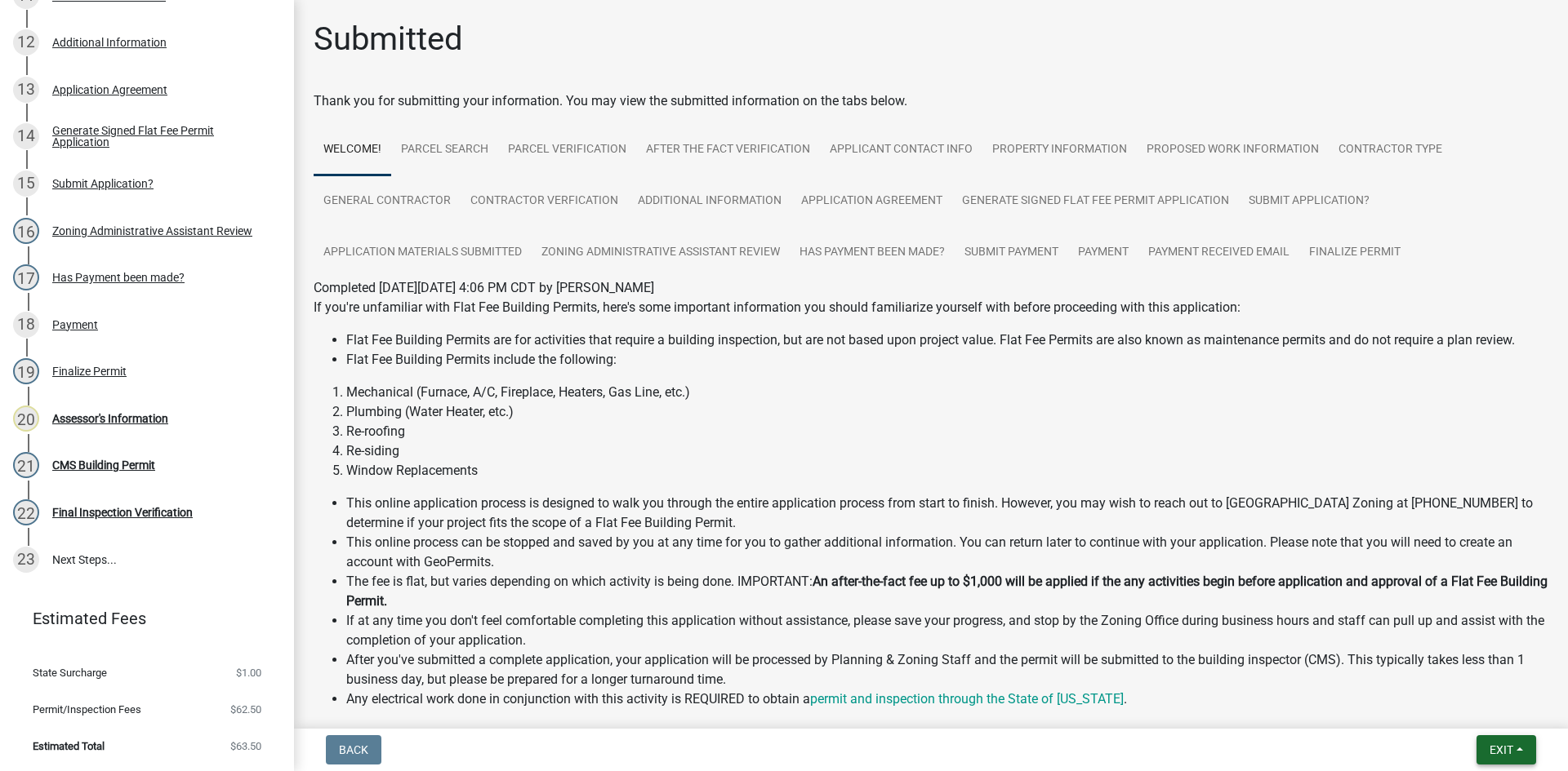
click at [1504, 754] on span "Exit" at bounding box center [1501, 750] width 23 height 13
click at [1481, 710] on button "Save & Exit" at bounding box center [1471, 708] width 131 height 39
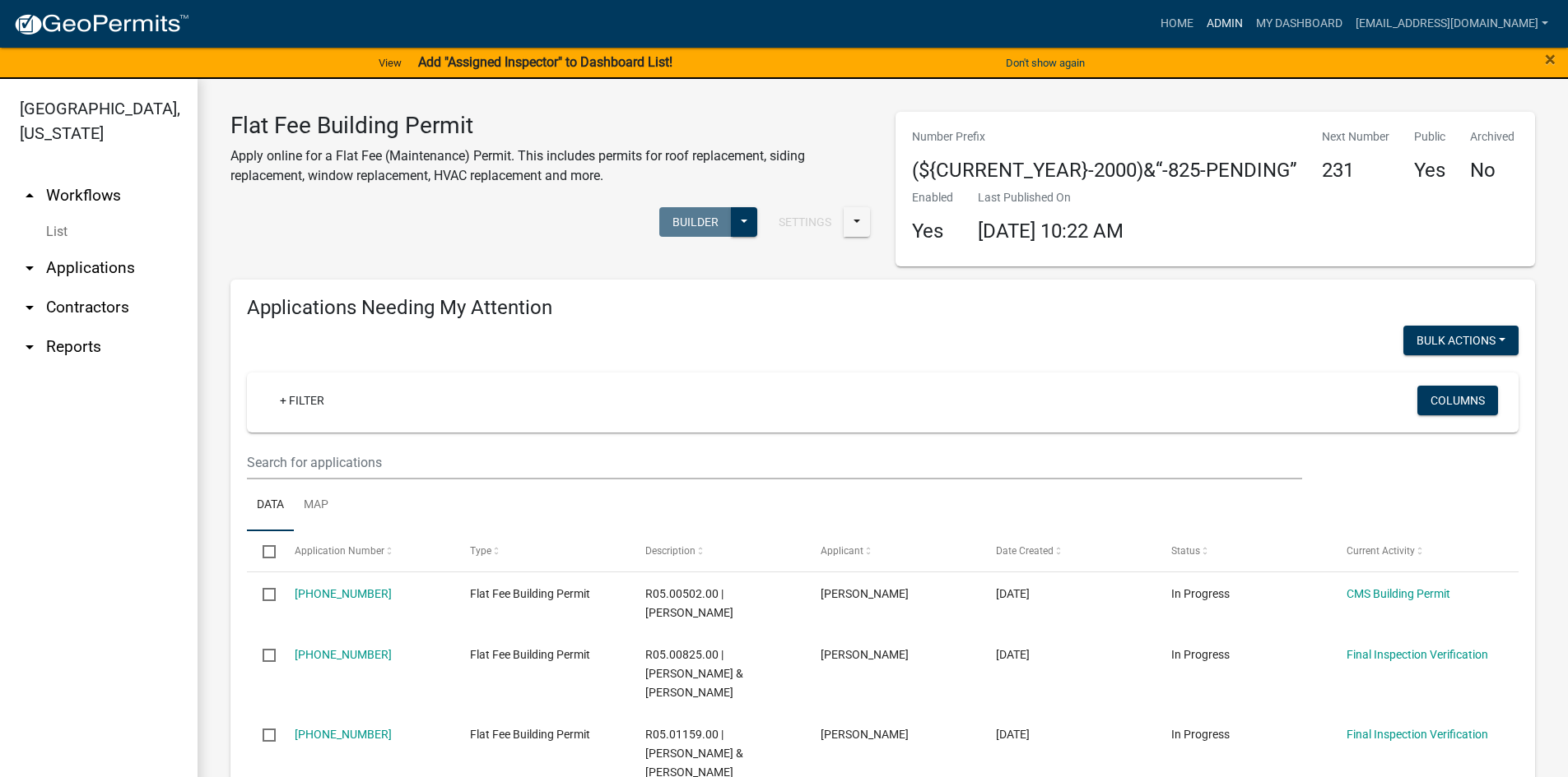
click at [1218, 13] on link "Admin" at bounding box center [1224, 23] width 50 height 31
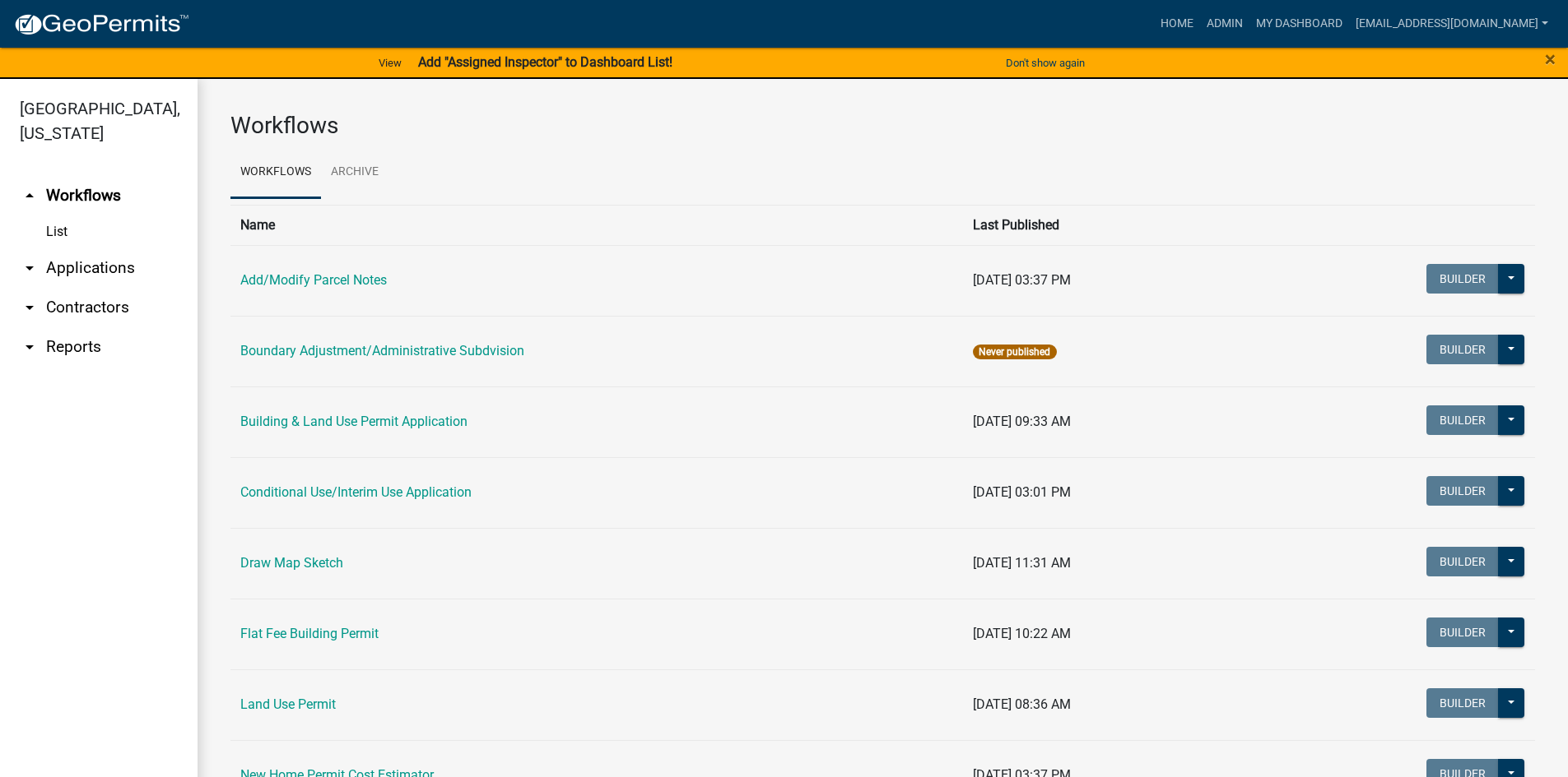
click at [452, 484] on td "Conditional Use/Interim Use Application" at bounding box center [596, 492] width 732 height 70
click at [432, 489] on link "Conditional Use/Interim Use Application" at bounding box center [356, 492] width 231 height 16
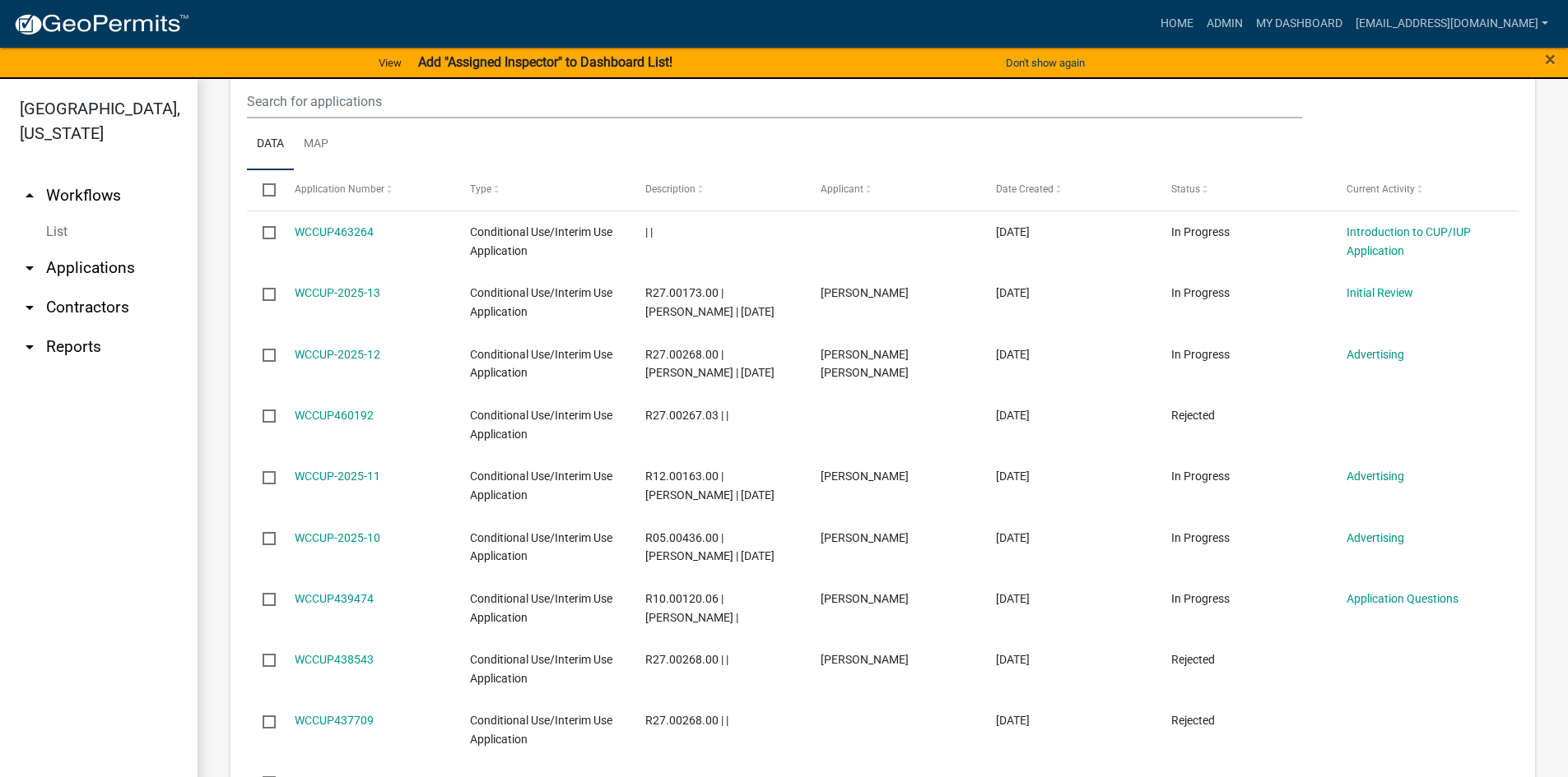
scroll to position [1032, 0]
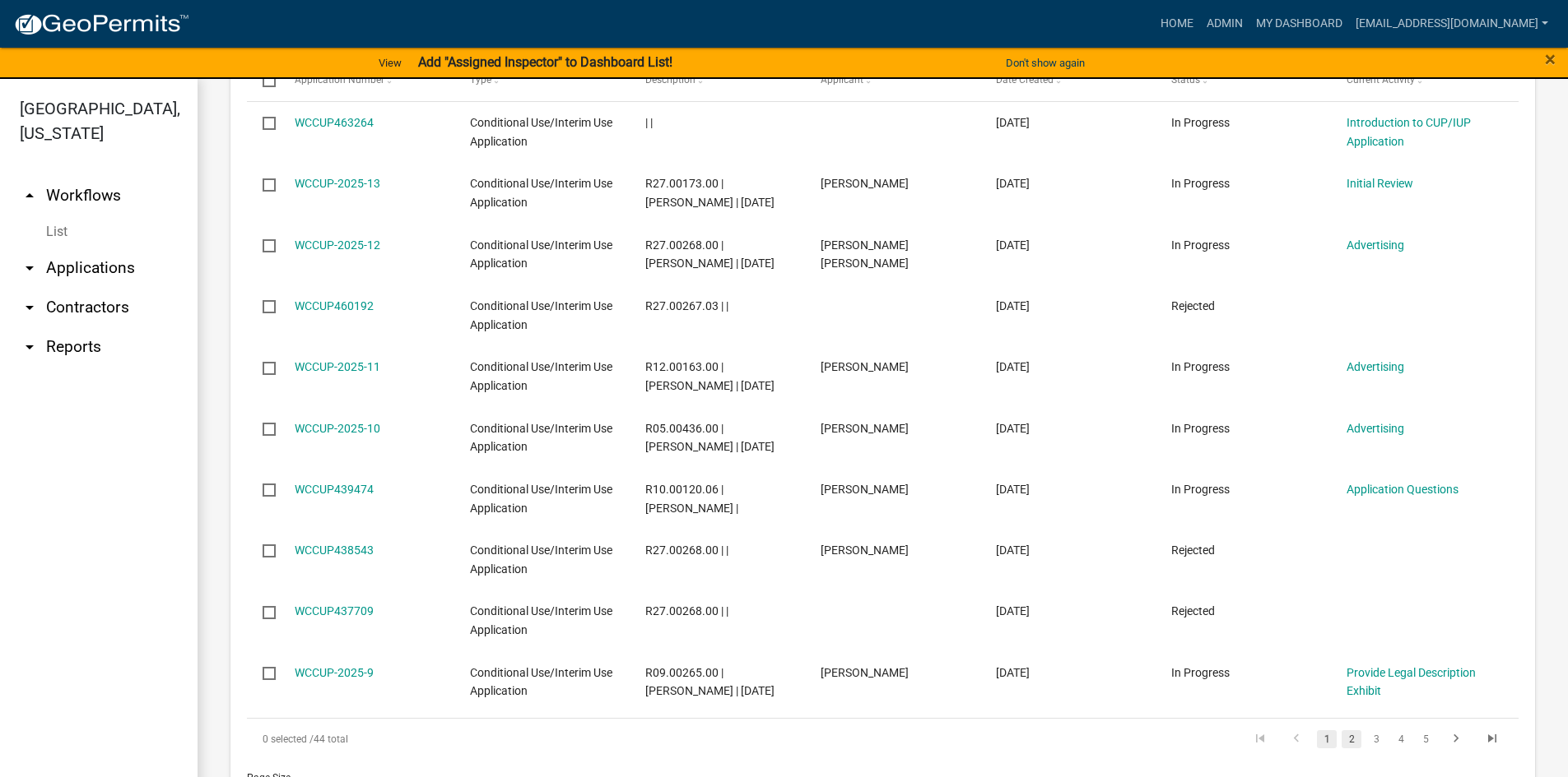
click at [1341, 741] on link "2" at bounding box center [1351, 738] width 20 height 18
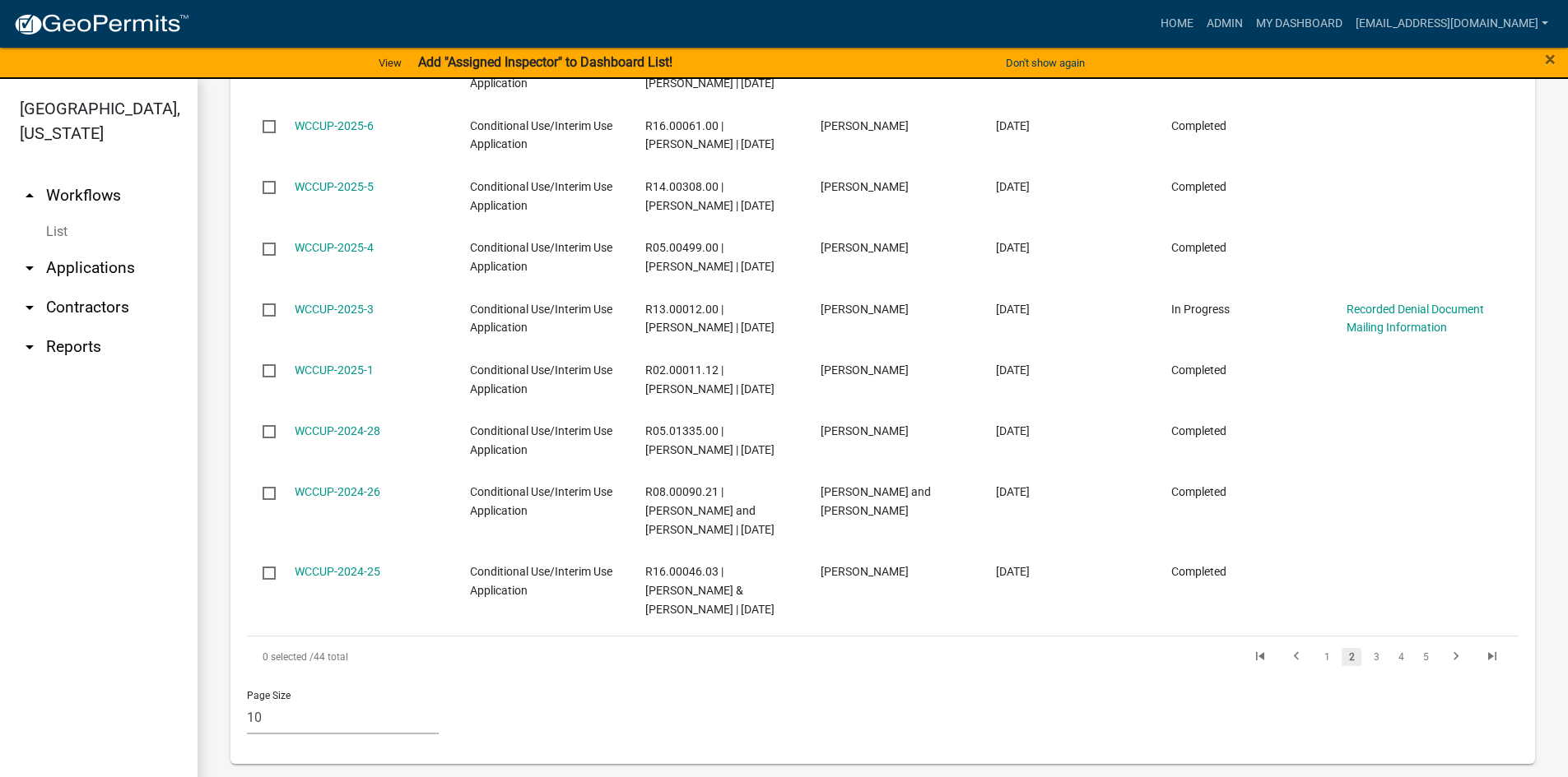
scroll to position [1170, 0]
click at [1317, 660] on link "1" at bounding box center [1326, 657] width 20 height 18
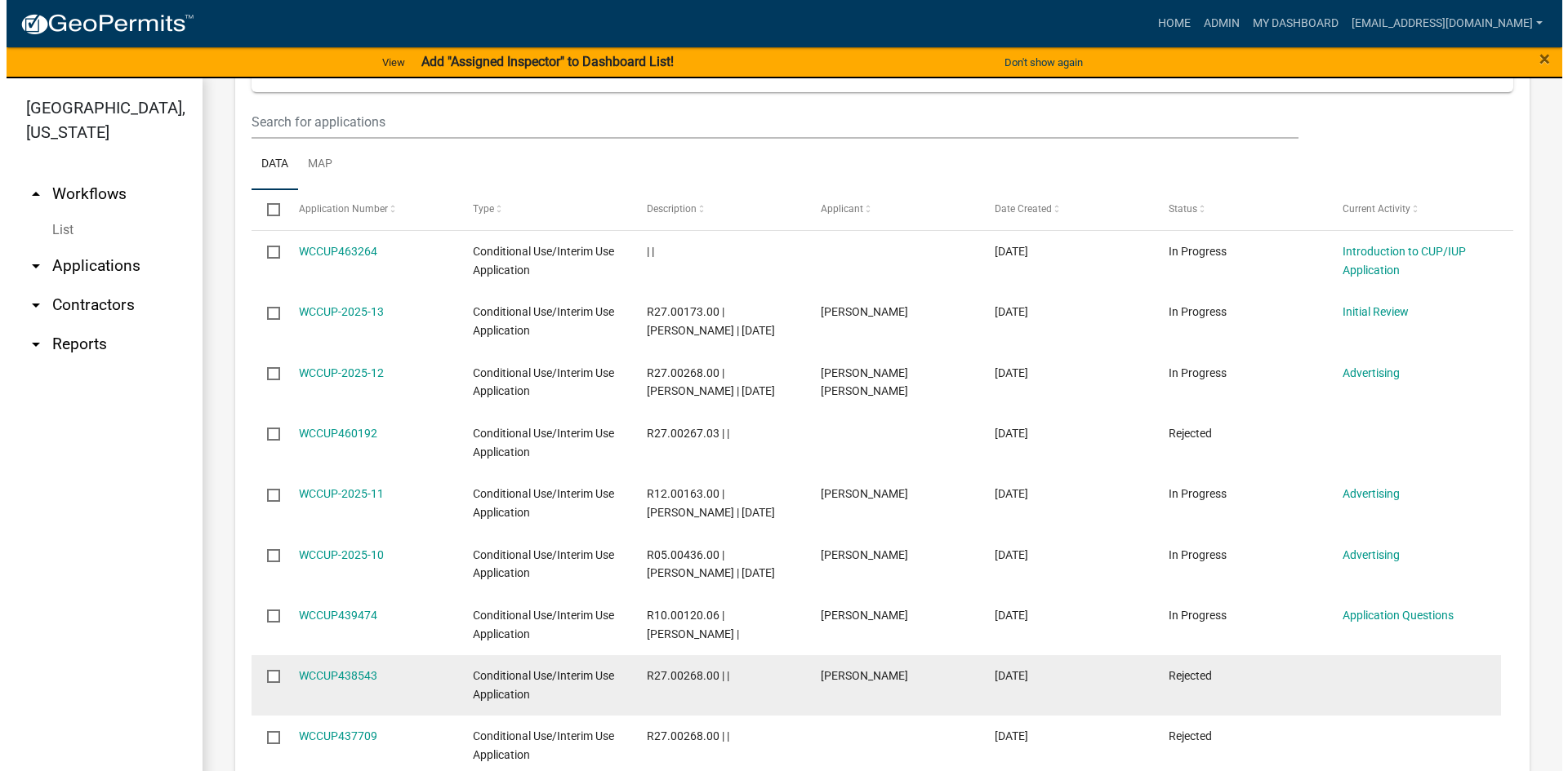
scroll to position [697, 0]
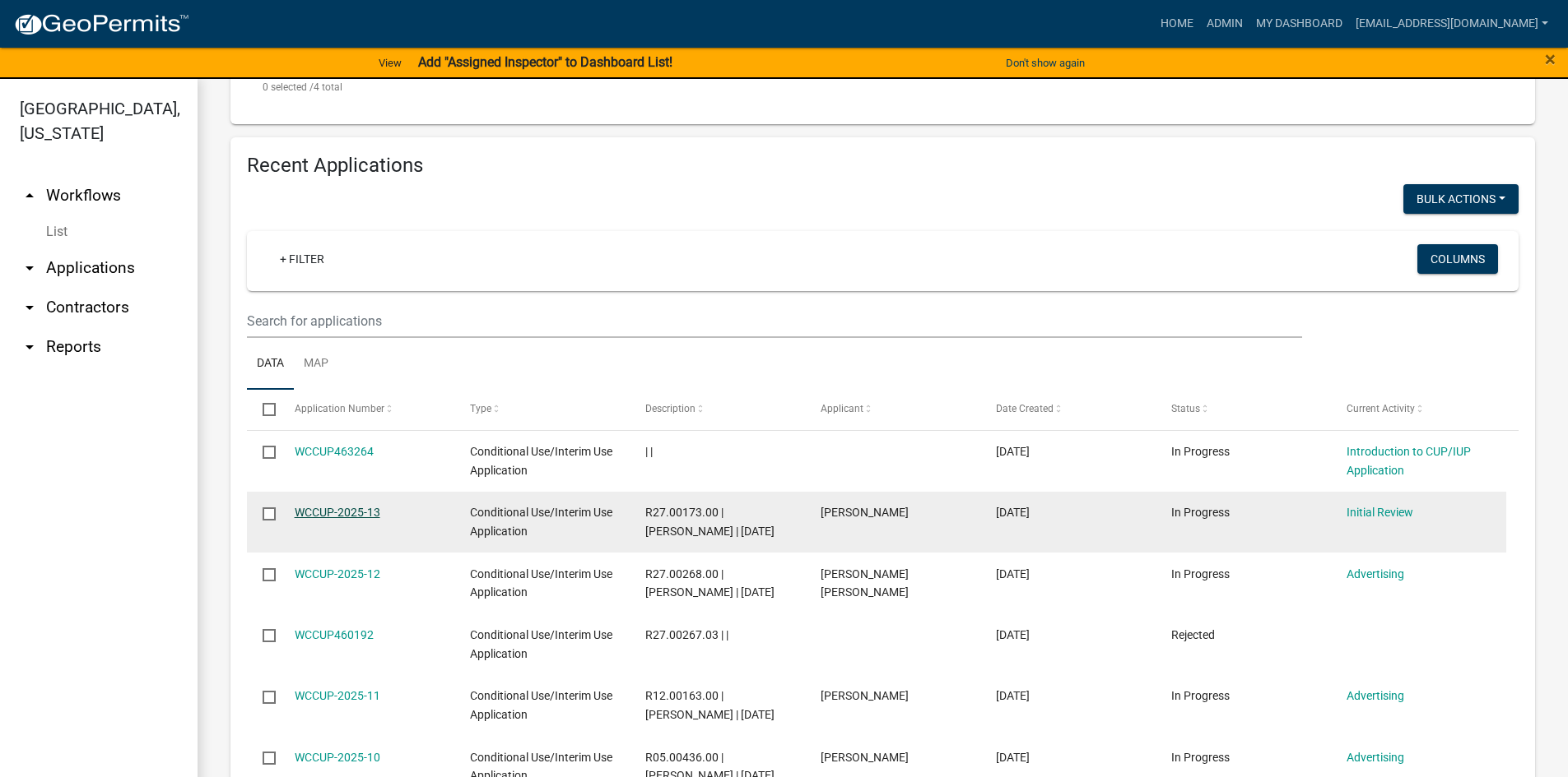
click at [358, 512] on link "WCCUP-2025-13" at bounding box center [337, 512] width 86 height 13
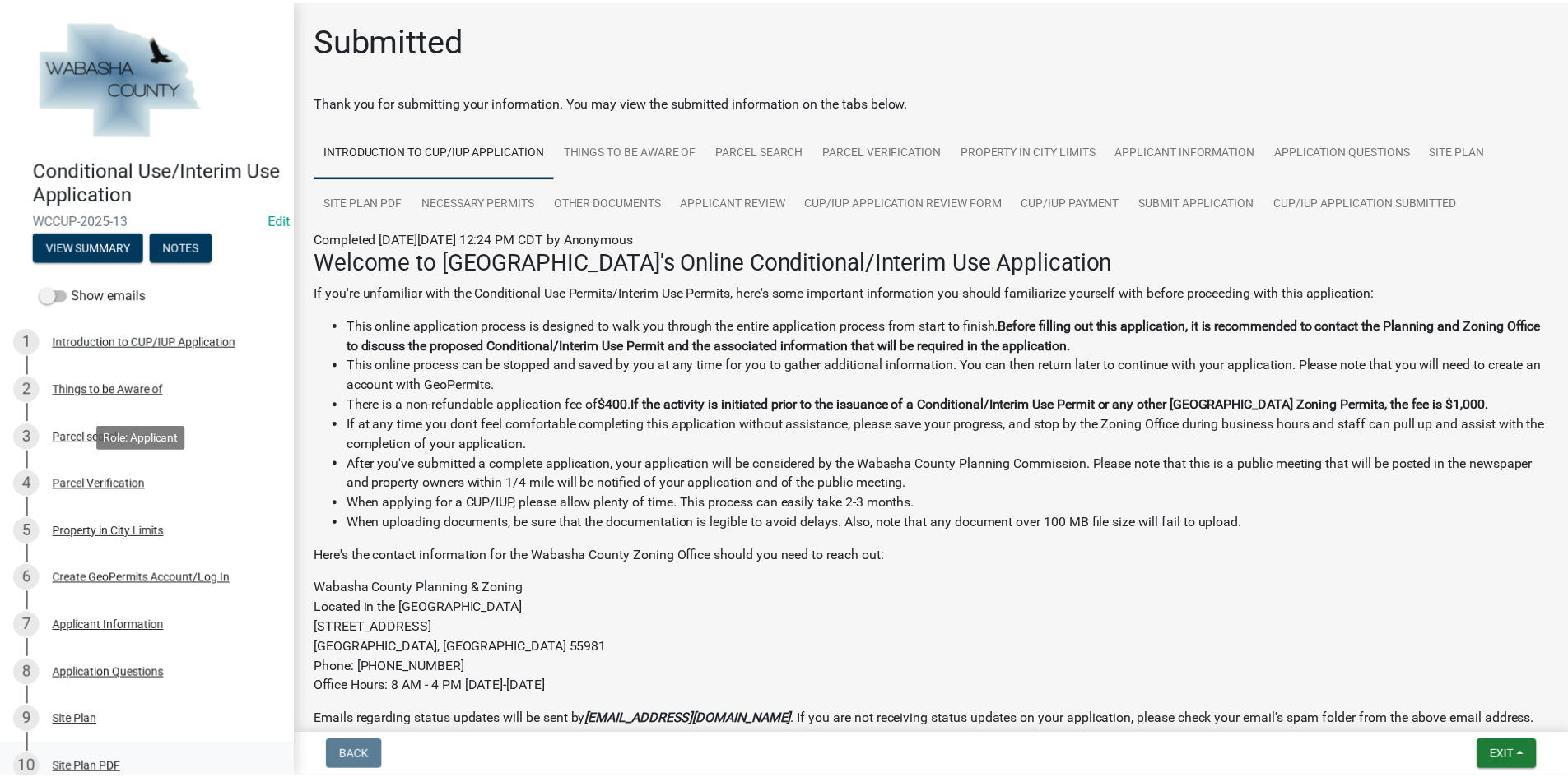
scroll to position [412, 0]
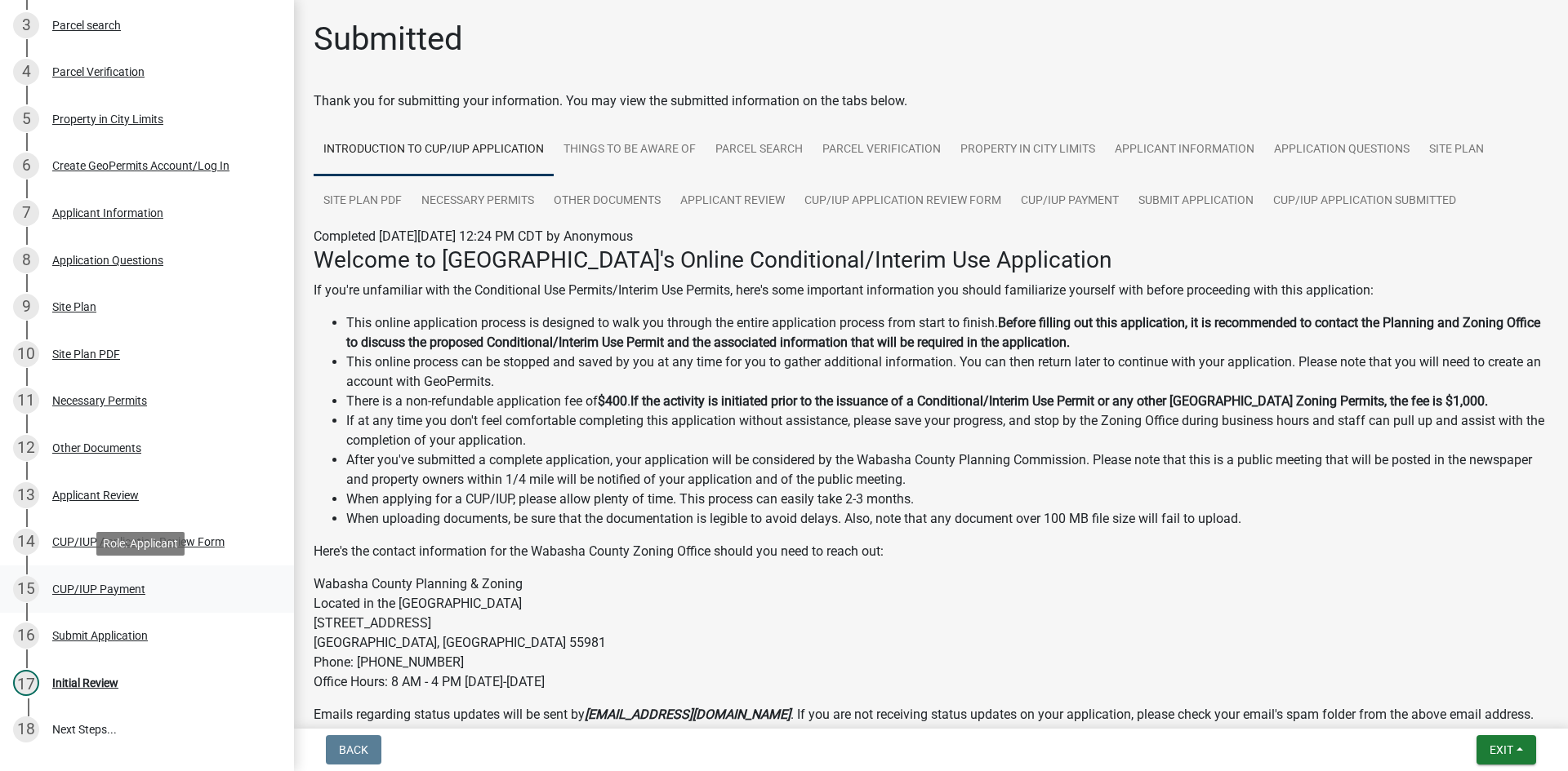
click at [131, 586] on div "CUP/IUP Payment" at bounding box center [99, 589] width 93 height 11
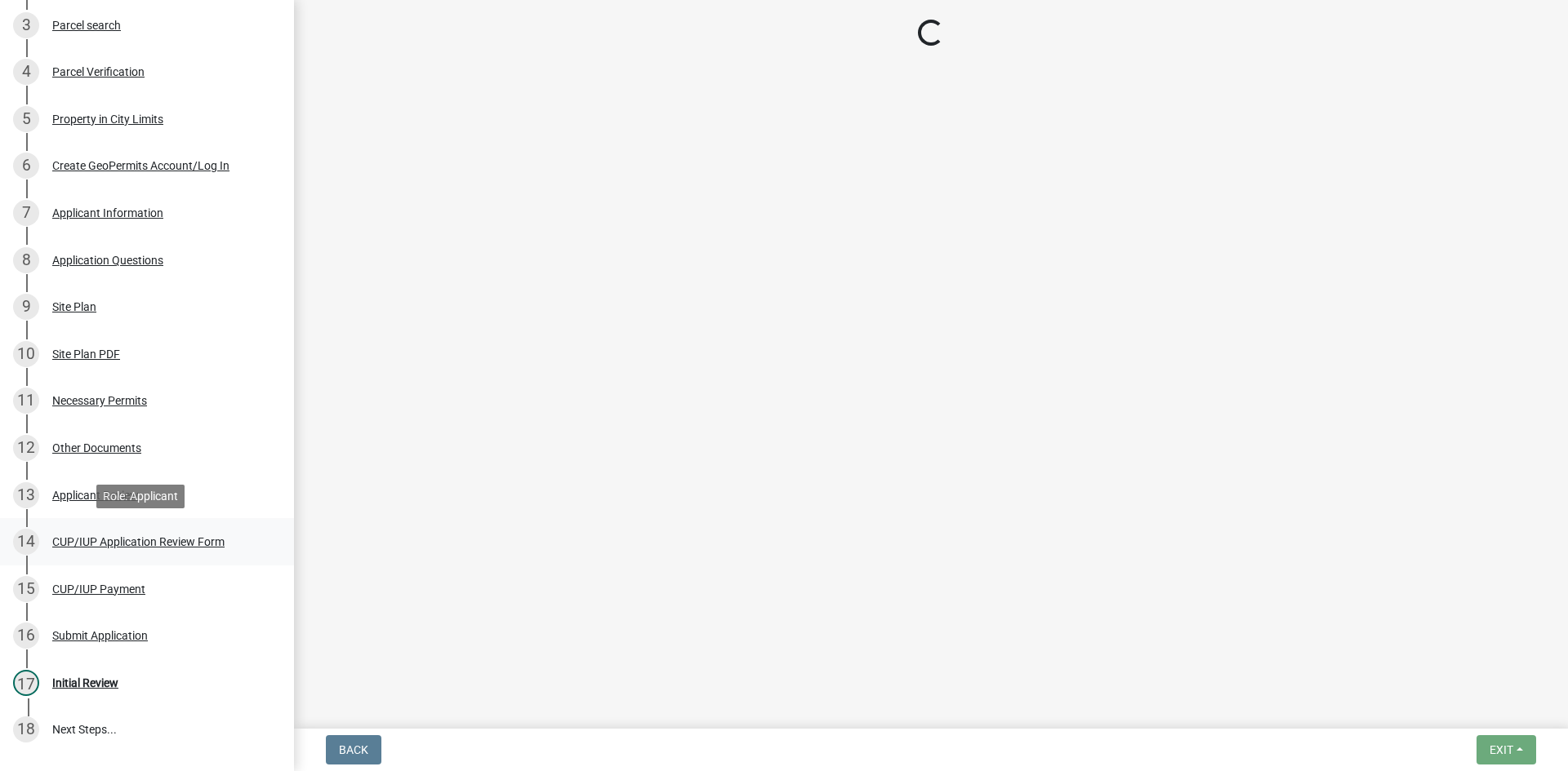
click at [198, 538] on div "CUP/IUP Application Review Form" at bounding box center [138, 542] width 173 height 11
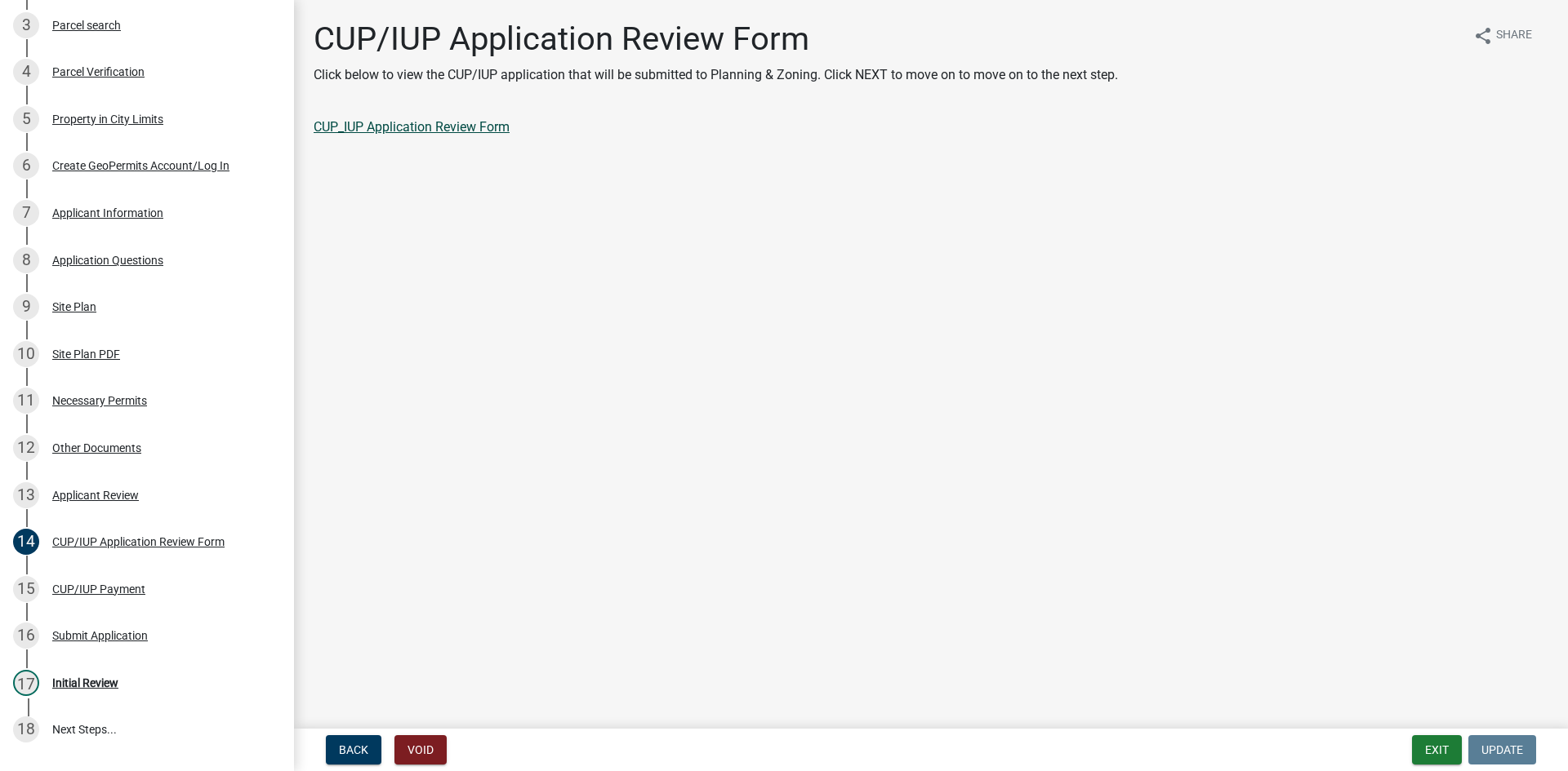
click at [459, 123] on link "CUP_IUP Application Review Form" at bounding box center [411, 127] width 196 height 16
click at [114, 586] on div "CUP/IUP Payment" at bounding box center [99, 589] width 93 height 11
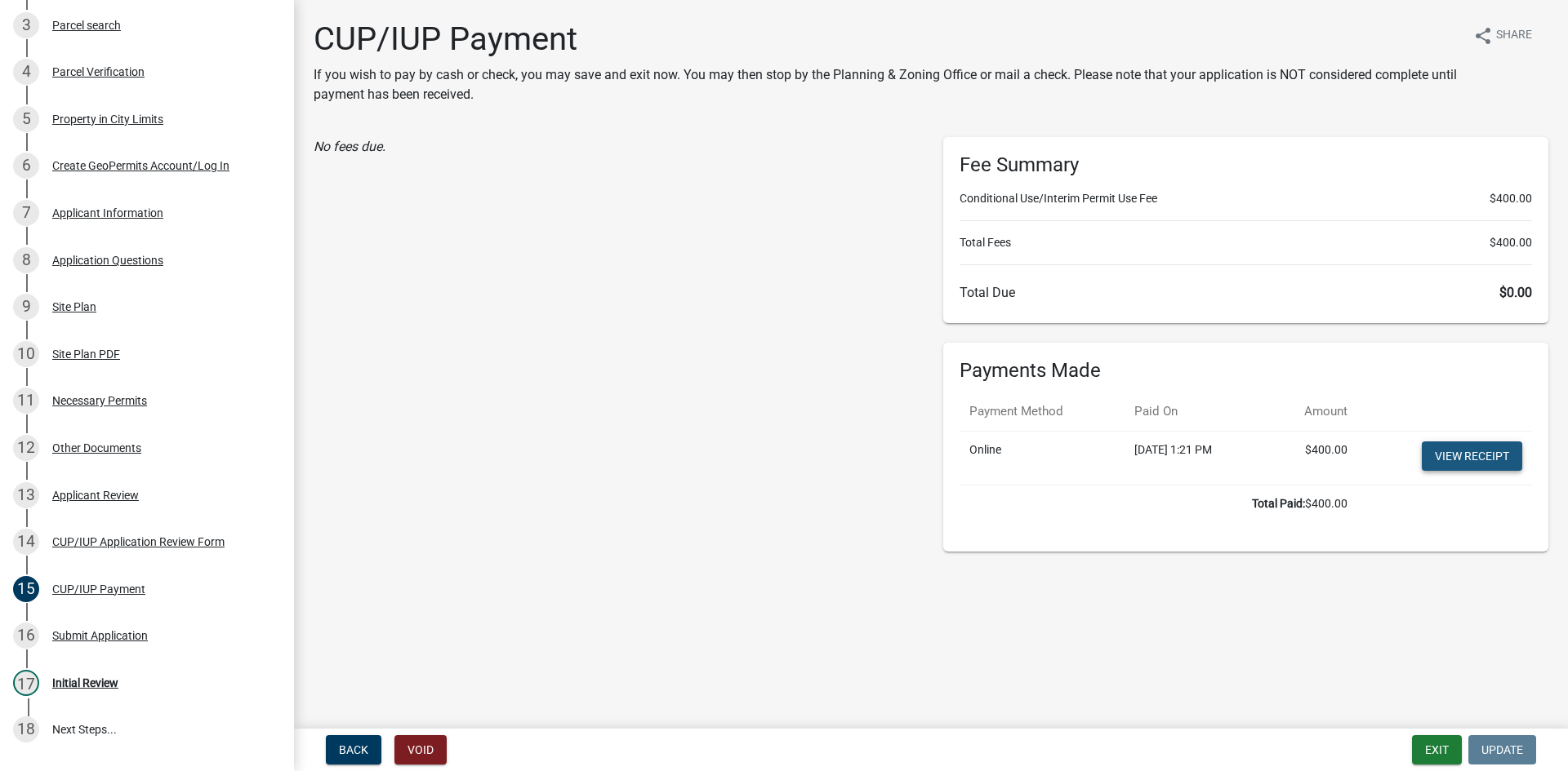
click at [1464, 452] on link "View receipt" at bounding box center [1472, 457] width 101 height 30
click at [1428, 746] on button "Exit" at bounding box center [1436, 750] width 49 height 30
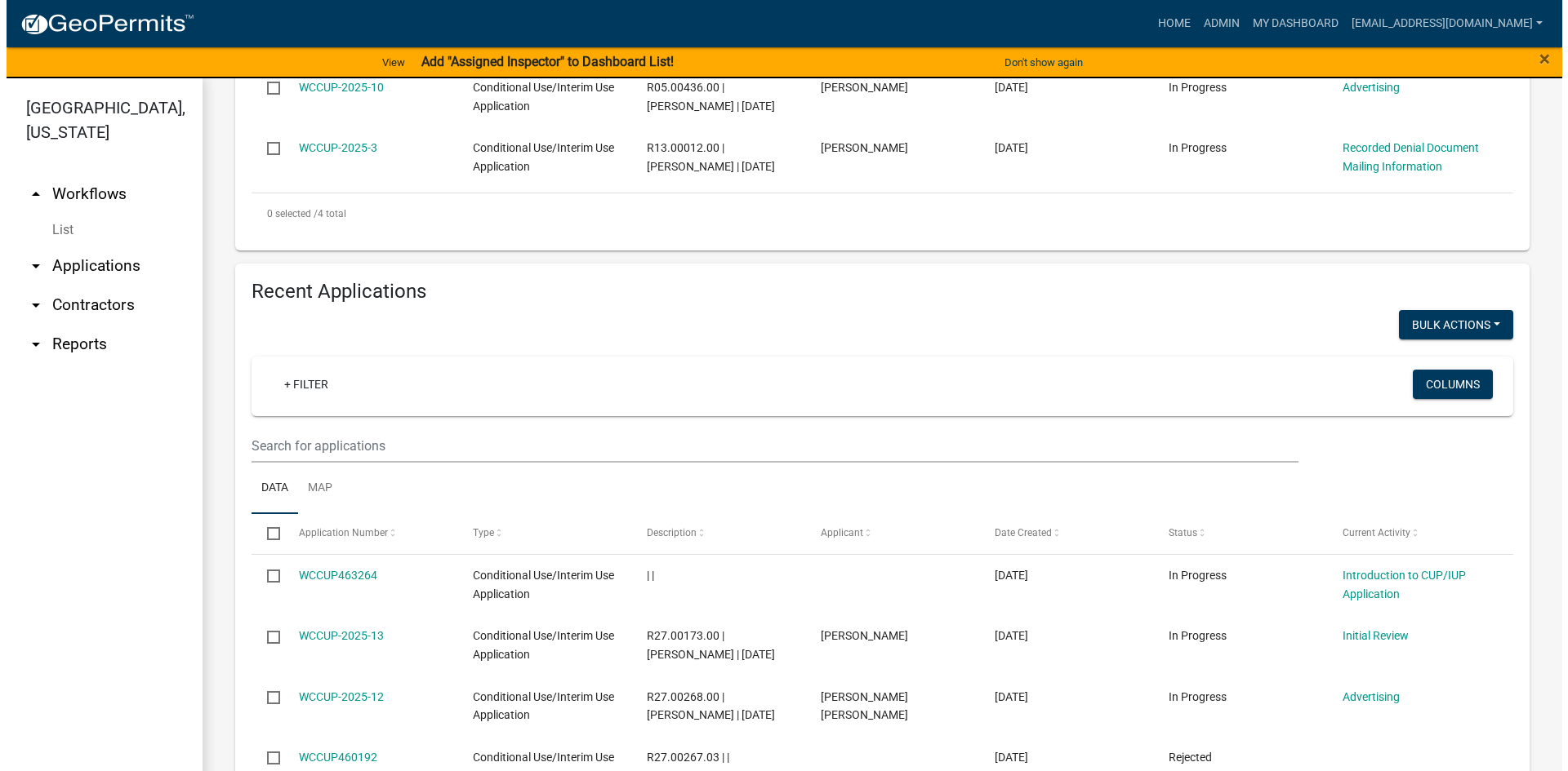
scroll to position [571, 0]
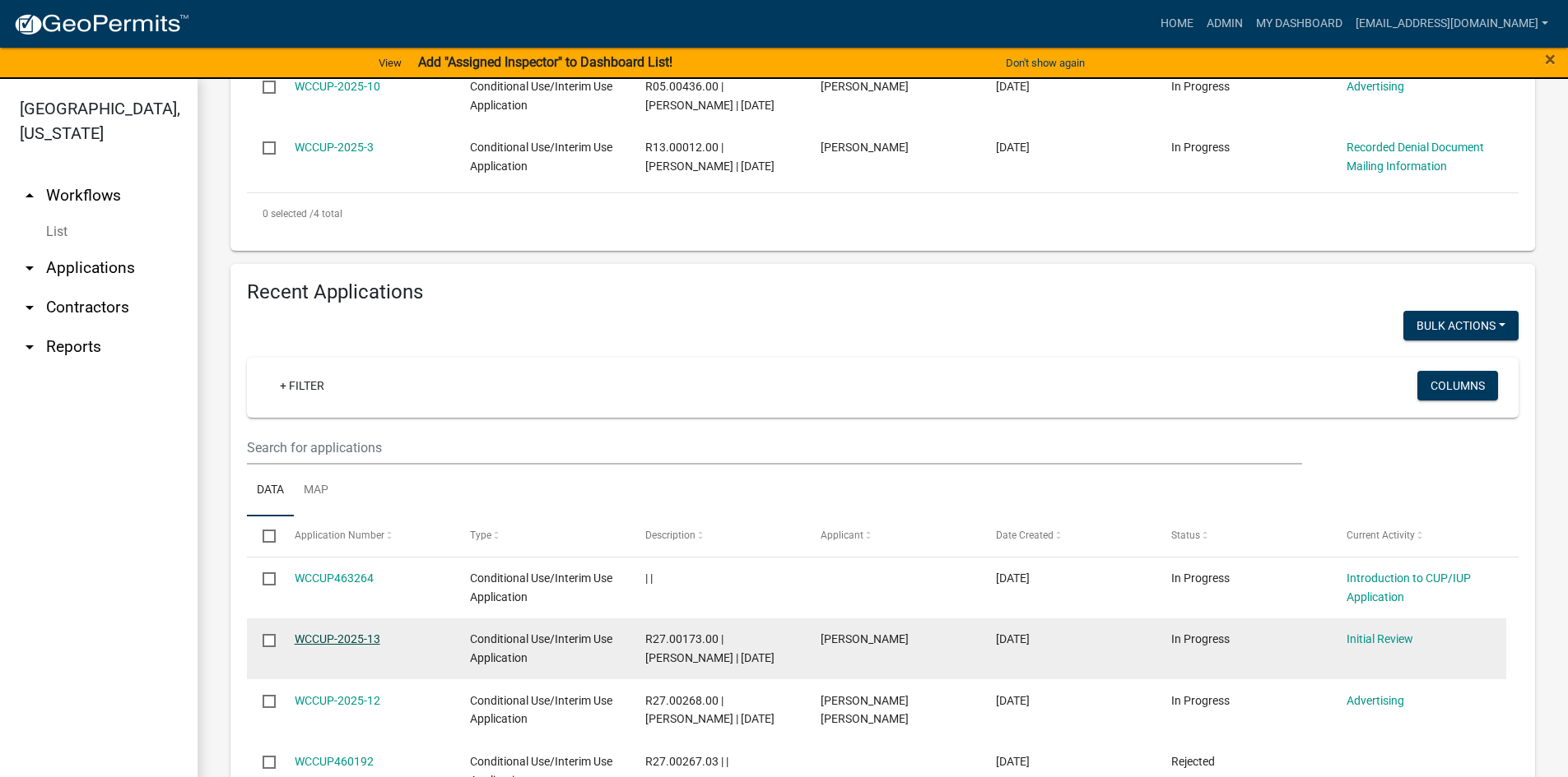
click at [362, 641] on link "WCCUP-2025-13" at bounding box center [337, 639] width 86 height 13
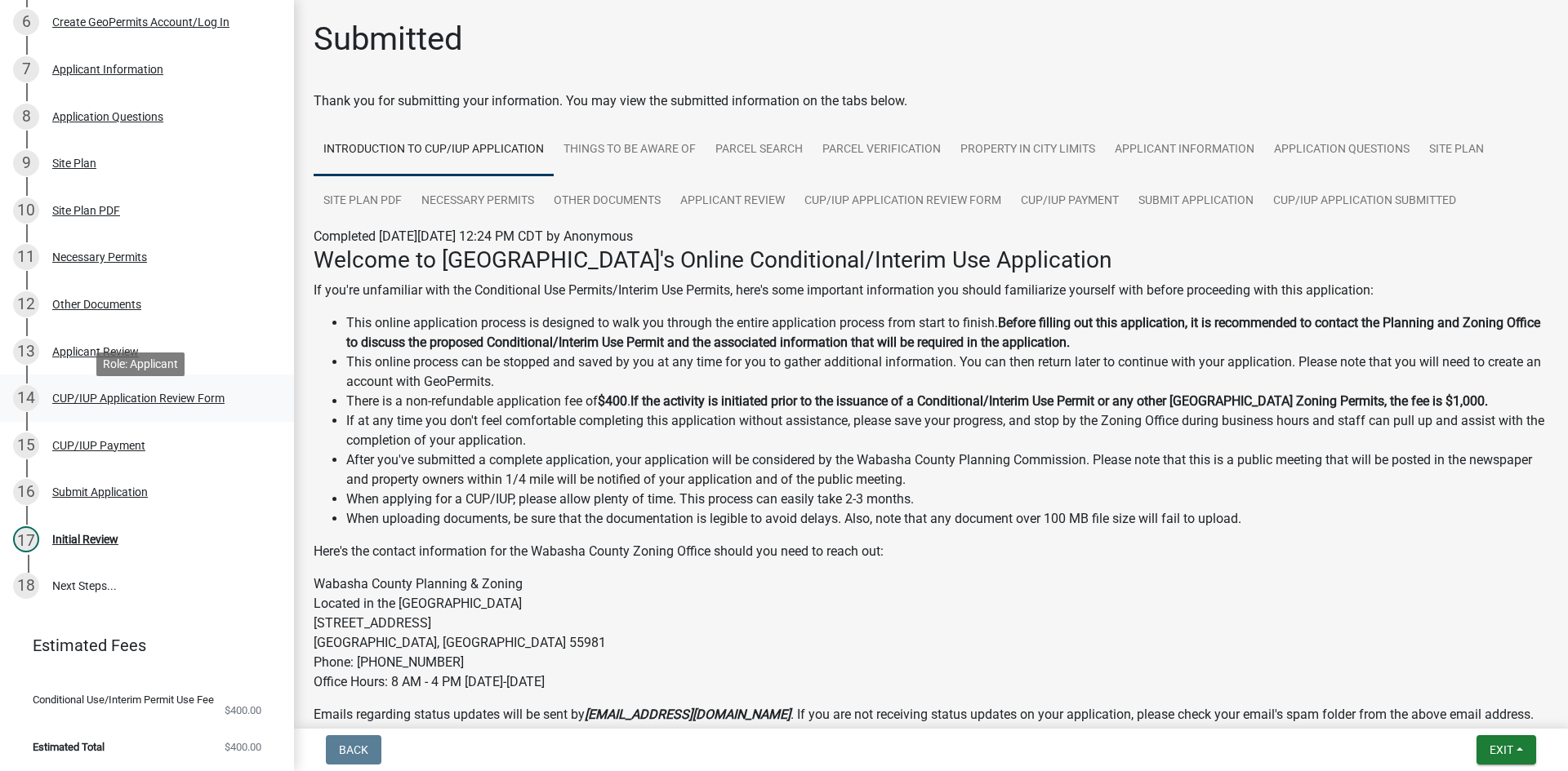
scroll to position [553, 0]
click at [181, 396] on div "CUP/IUP Application Review Form" at bounding box center [138, 397] width 173 height 11
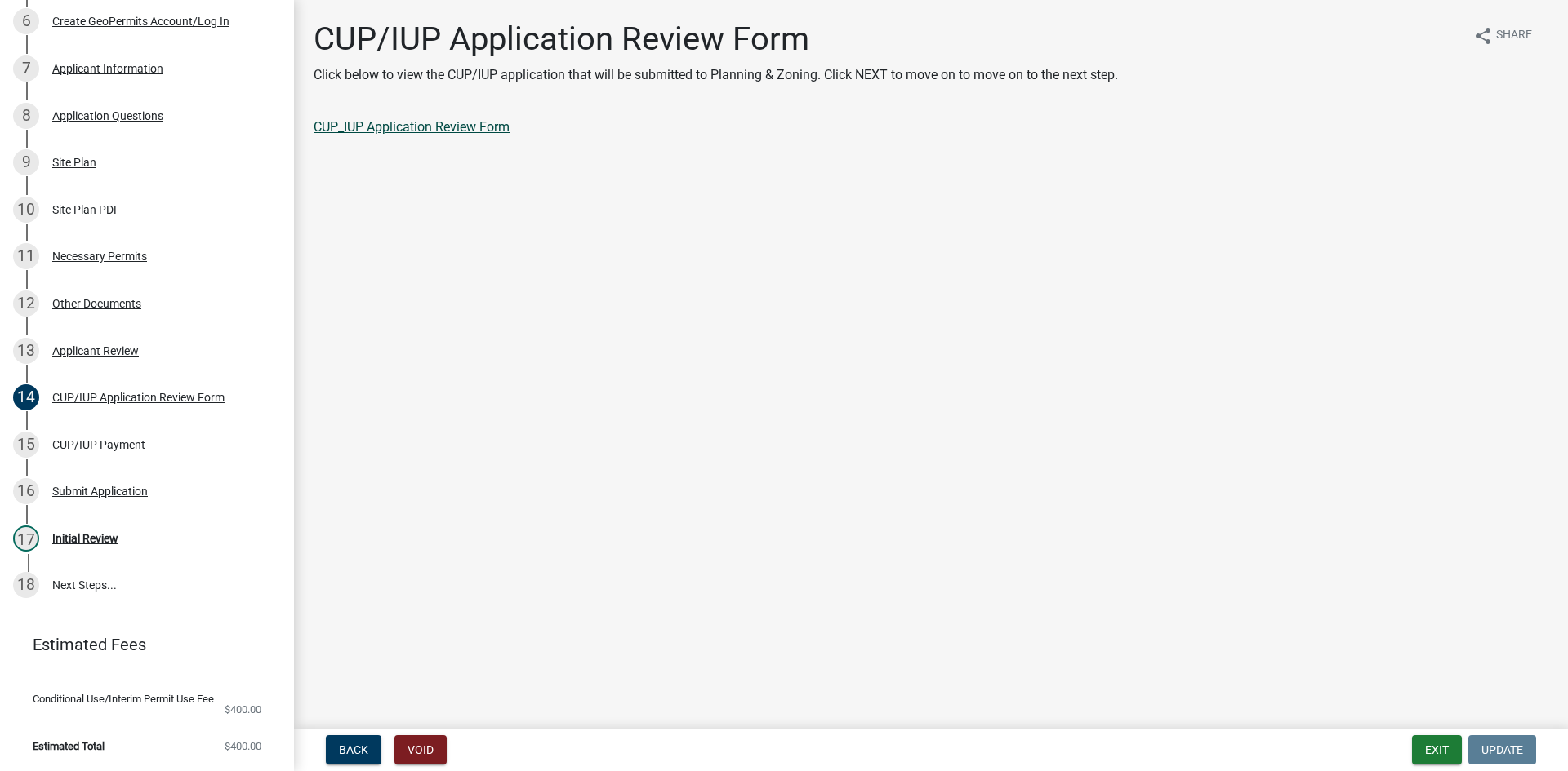
click at [507, 129] on link "CUP_IUP Application Review Form" at bounding box center [411, 127] width 196 height 16
